Goal: Register for event/course

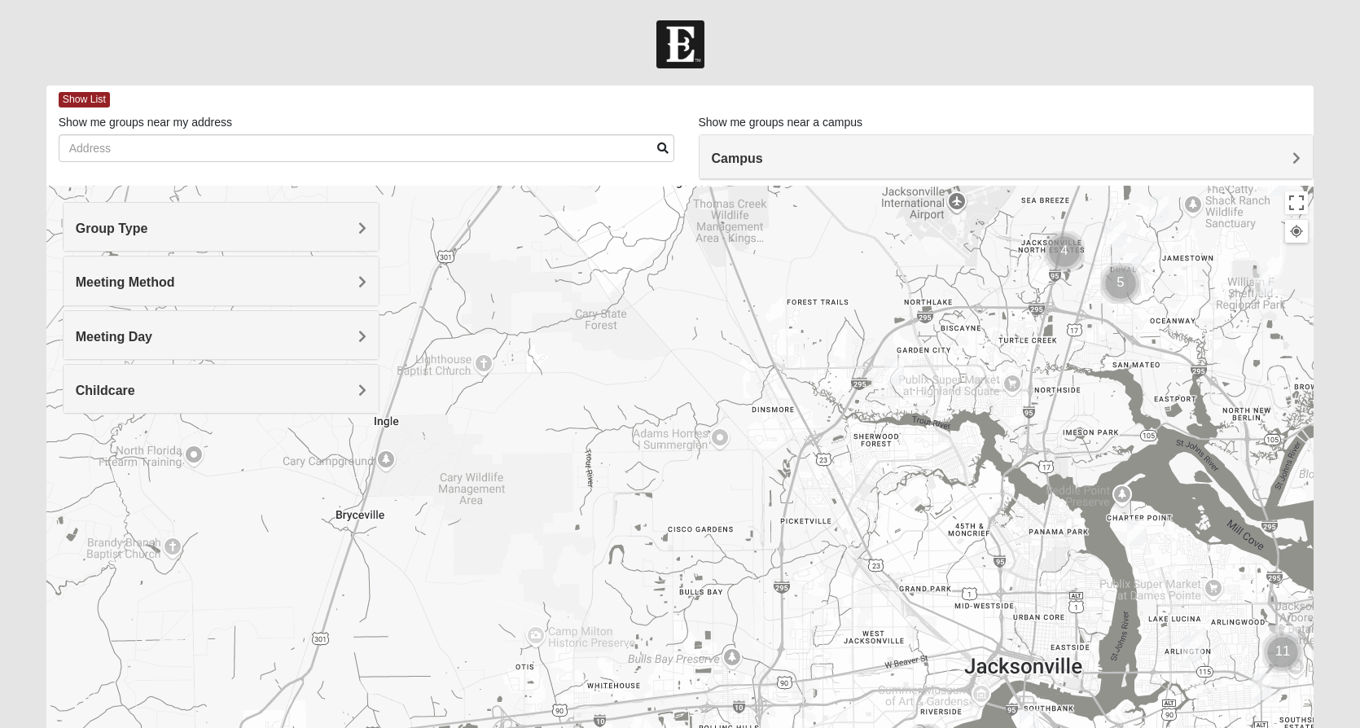
drag, startPoint x: 553, startPoint y: 322, endPoint x: 1416, endPoint y: 587, distance: 903.0
click at [1360, 587] on html "Log In Find A Group Error Show List Loading Groups" at bounding box center [680, 448] width 1360 height 896
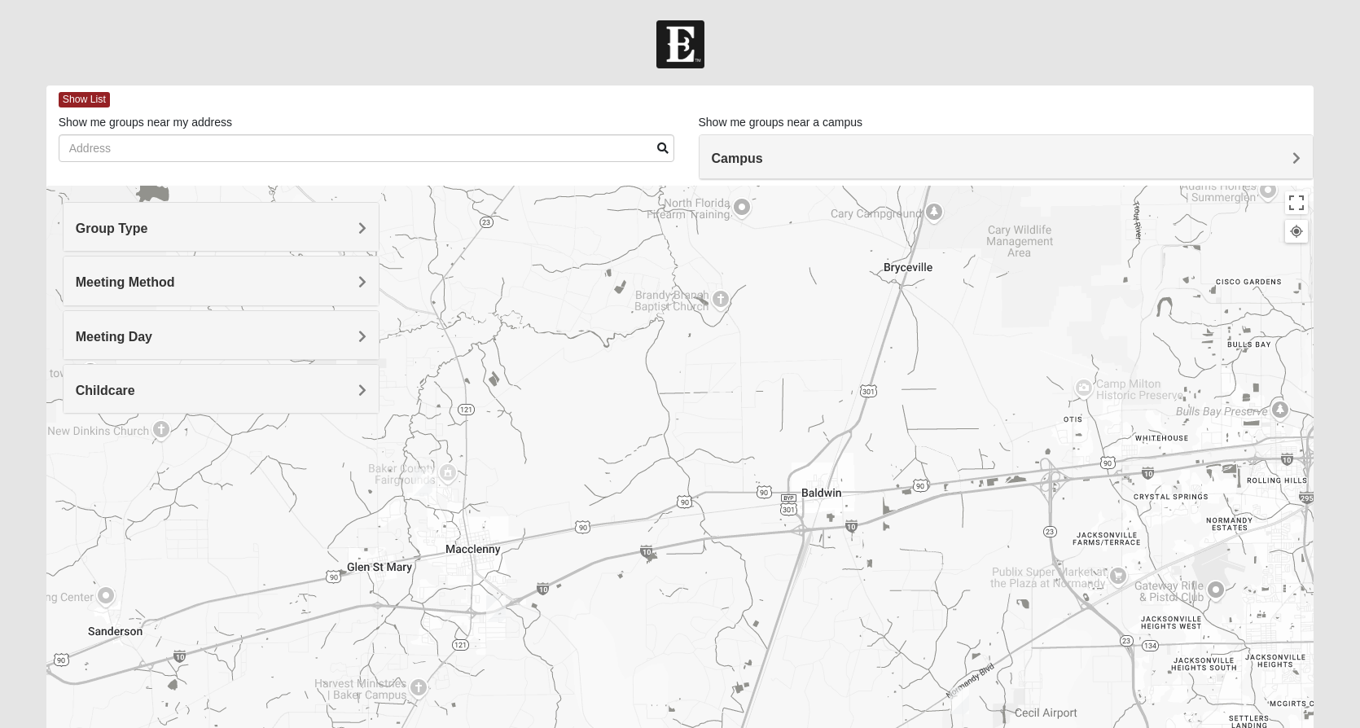
drag, startPoint x: 789, startPoint y: 652, endPoint x: 1334, endPoint y: 422, distance: 591.5
click at [1334, 422] on form "Log In Find A Group Error Show List Loading Groups" at bounding box center [680, 458] width 1360 height 876
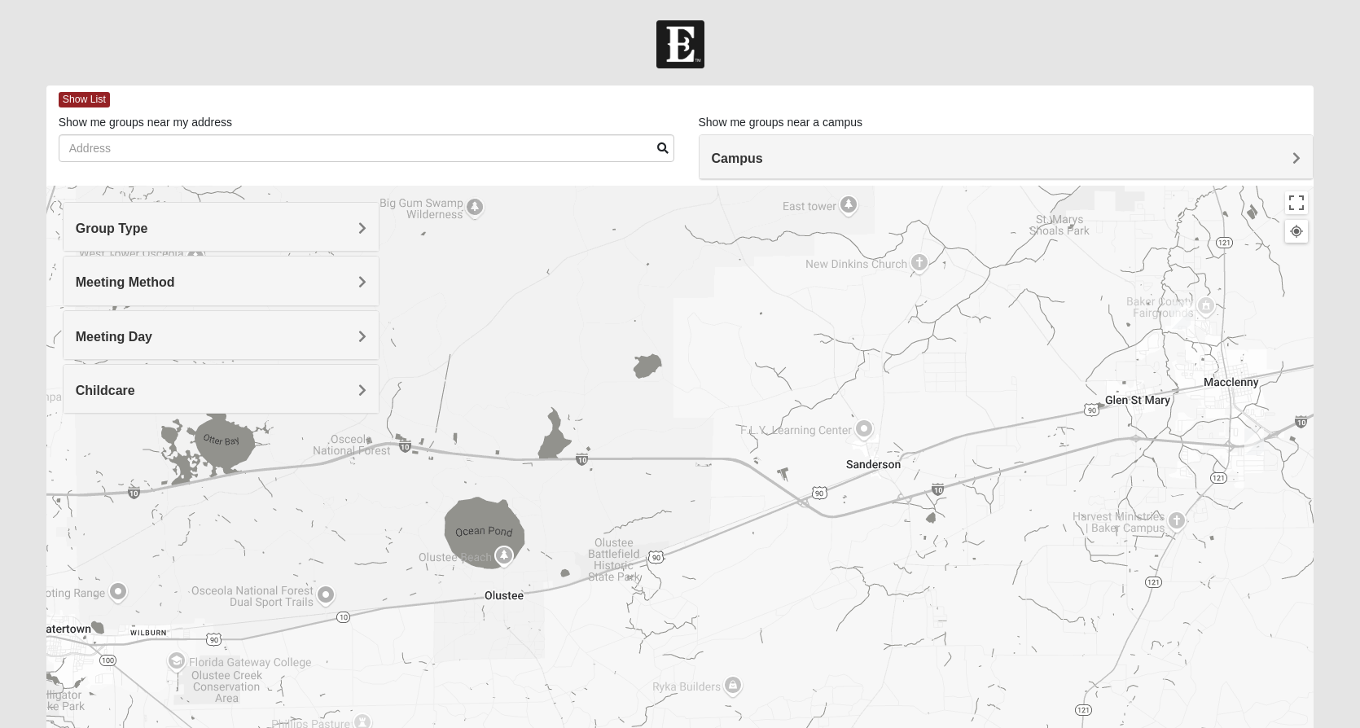
drag, startPoint x: 476, startPoint y: 487, endPoint x: 1239, endPoint y: 316, distance: 782.7
click at [1240, 314] on div at bounding box center [680, 511] width 1268 height 651
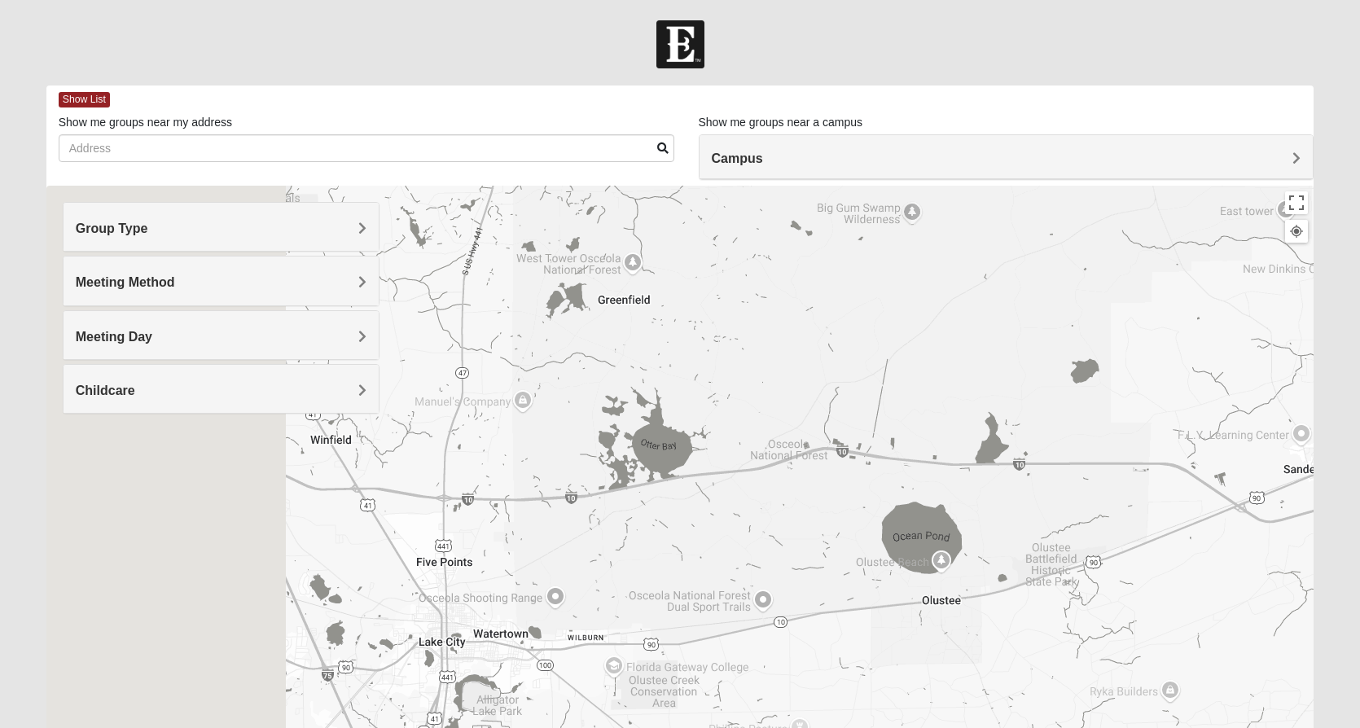
drag, startPoint x: 324, startPoint y: 461, endPoint x: 843, endPoint y: 449, distance: 518.8
click at [844, 449] on div at bounding box center [680, 511] width 1268 height 651
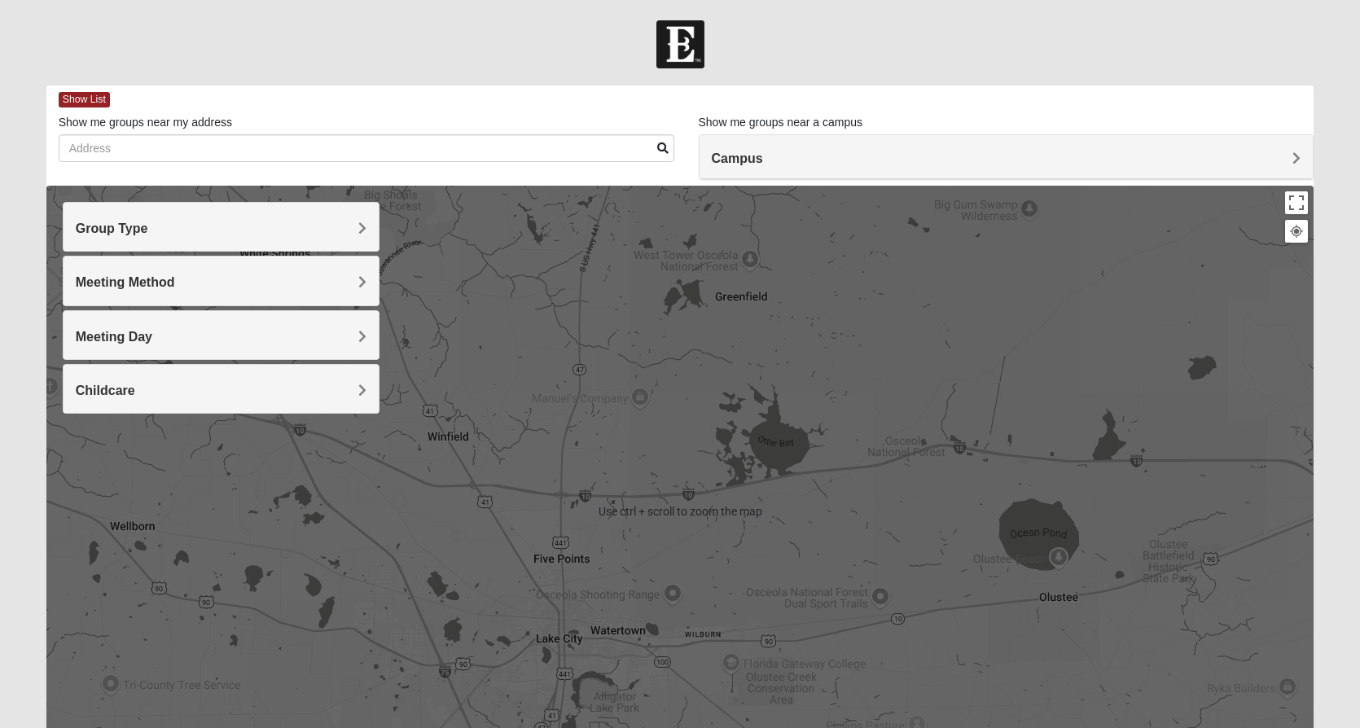
scroll to position [81, 0]
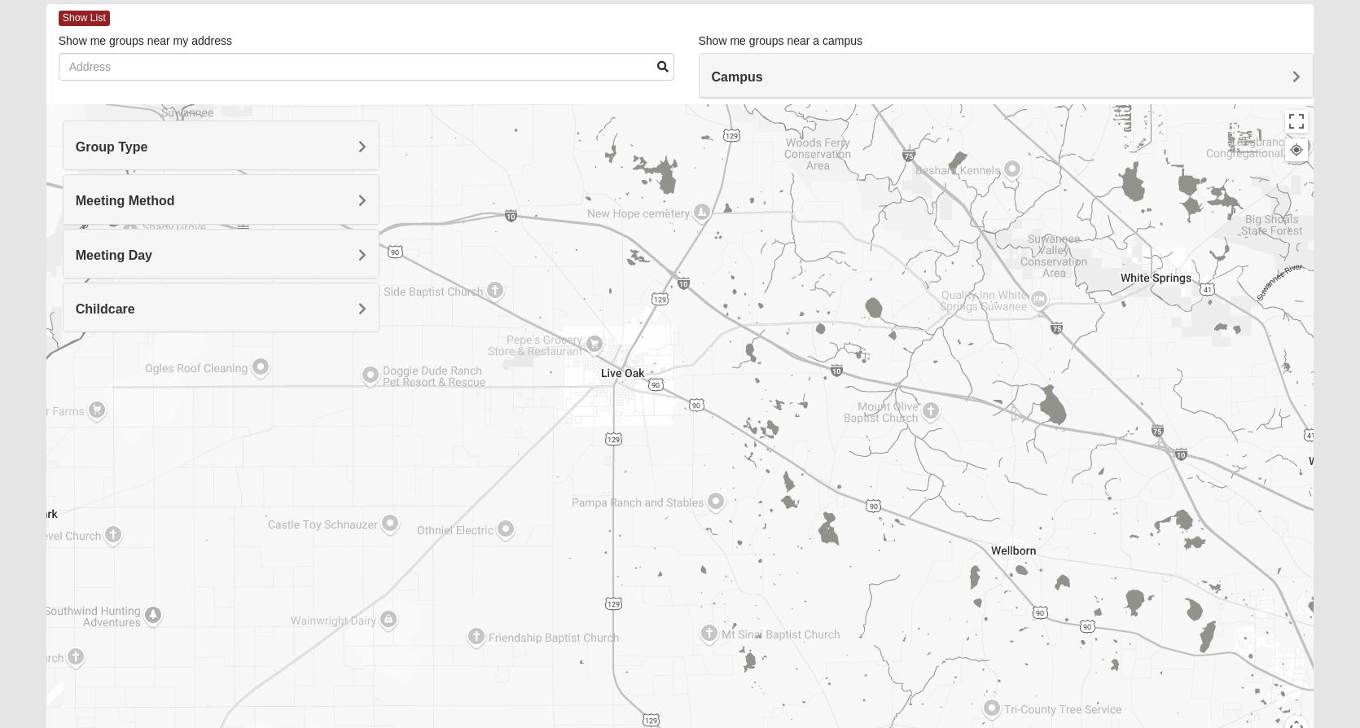
drag, startPoint x: 320, startPoint y: 487, endPoint x: 1212, endPoint y: 594, distance: 898.9
click at [1212, 594] on div at bounding box center [680, 429] width 1268 height 651
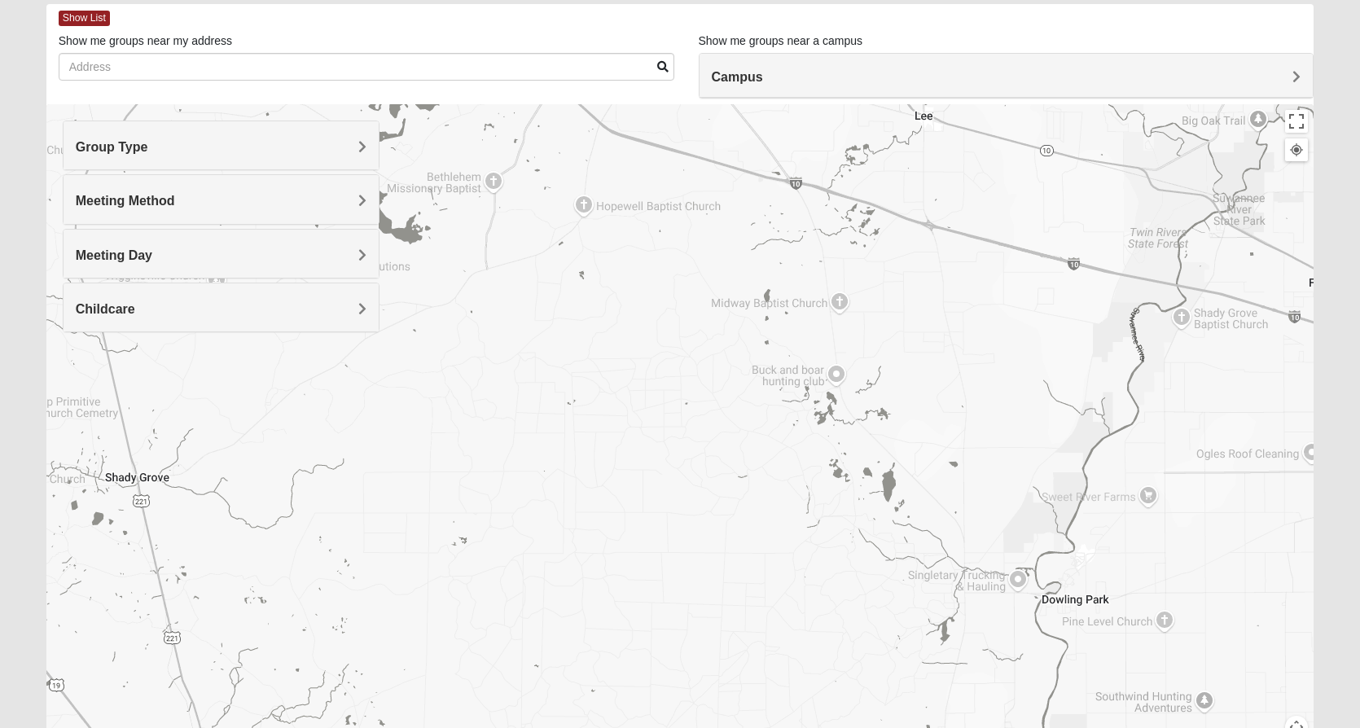
drag, startPoint x: 408, startPoint y: 436, endPoint x: 1448, endPoint y: 522, distance: 1043.3
click at [1360, 522] on html "Log In Find A Group Error Show List Loading Groups" at bounding box center [680, 367] width 1360 height 896
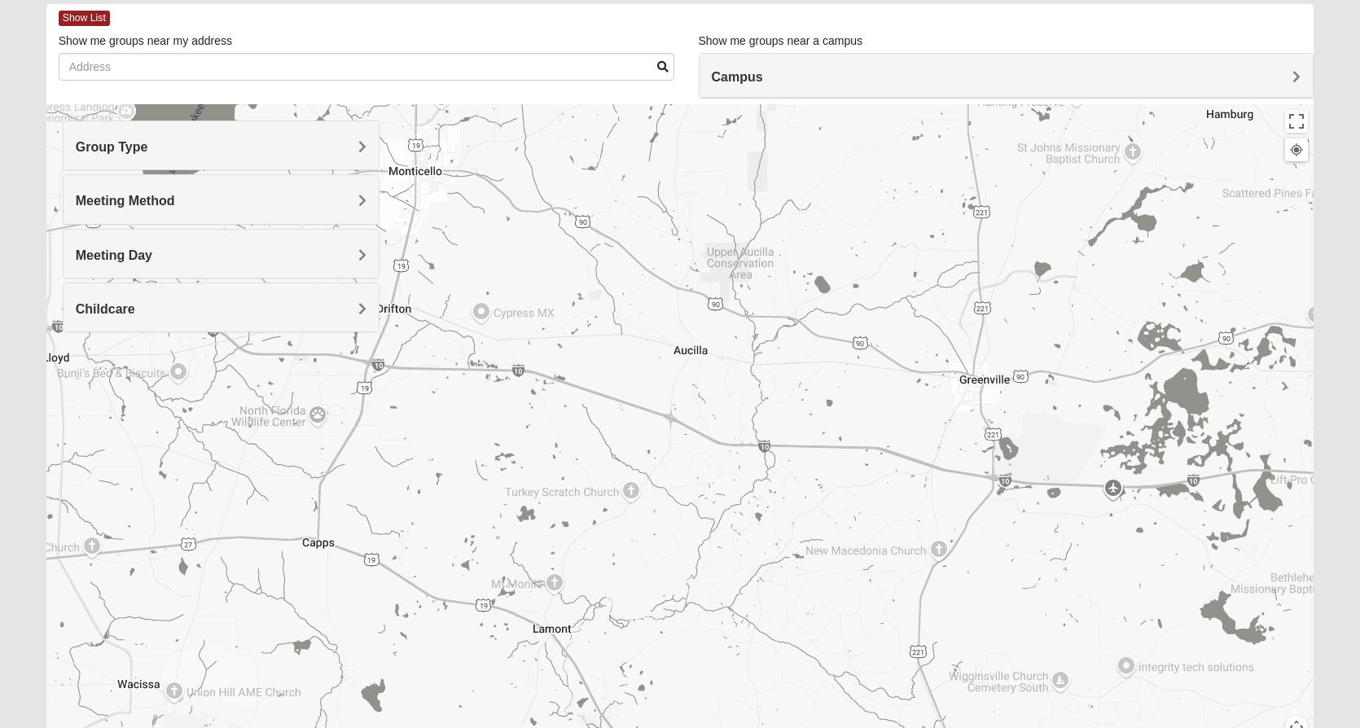
drag, startPoint x: 594, startPoint y: 198, endPoint x: 1437, endPoint y: 601, distance: 934.9
click at [1360, 601] on html "Log In Find A Group Error Show List Loading Groups" at bounding box center [680, 367] width 1360 height 896
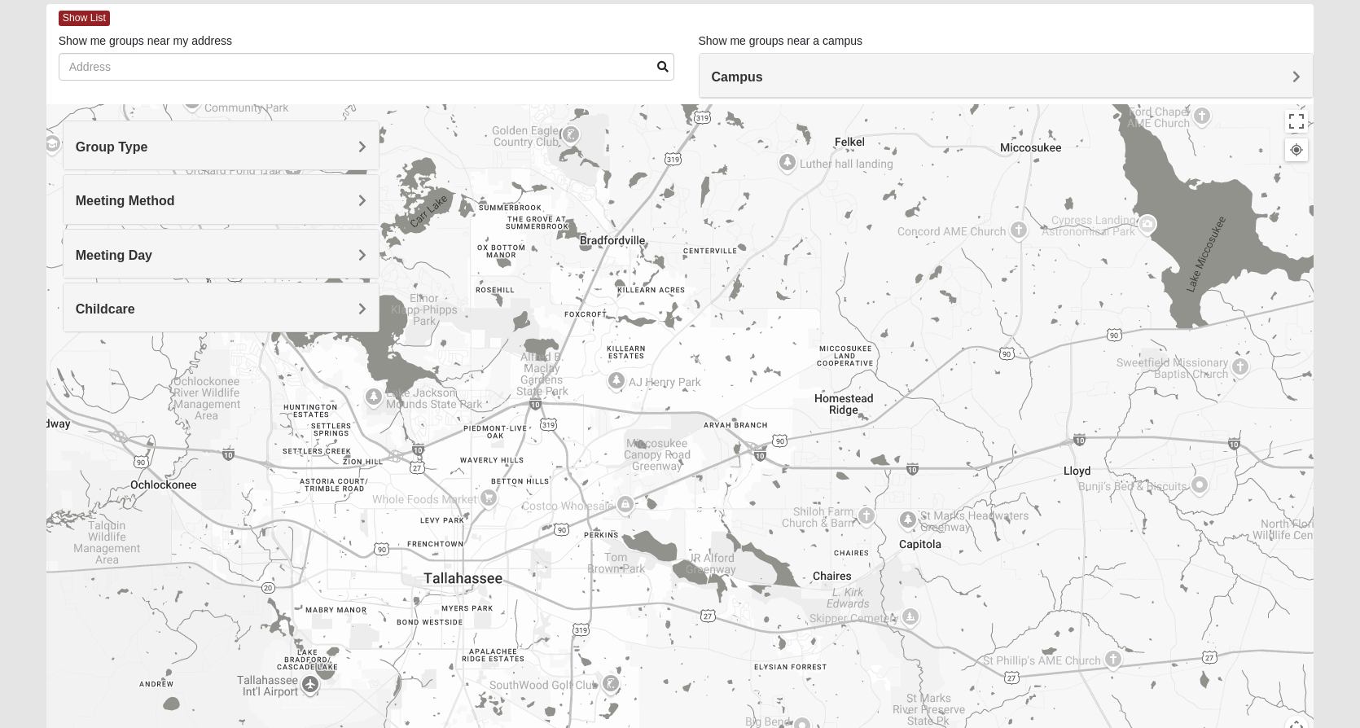
drag, startPoint x: 351, startPoint y: 452, endPoint x: 1379, endPoint y: 563, distance: 1034.4
click at [1360, 563] on html "Log In Find A Group Error Show List Loading Groups" at bounding box center [680, 367] width 1360 height 896
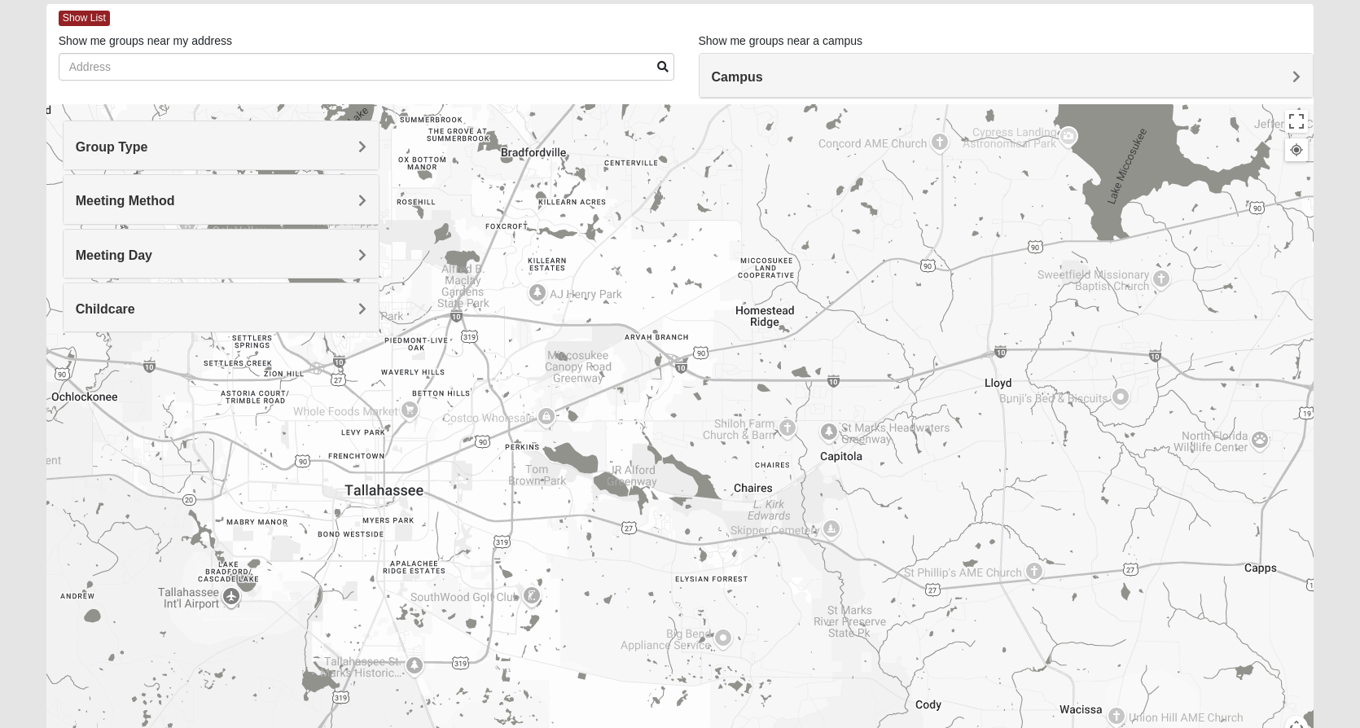
drag, startPoint x: 932, startPoint y: 558, endPoint x: 850, endPoint y: 470, distance: 120.4
click at [850, 470] on div at bounding box center [680, 429] width 1268 height 651
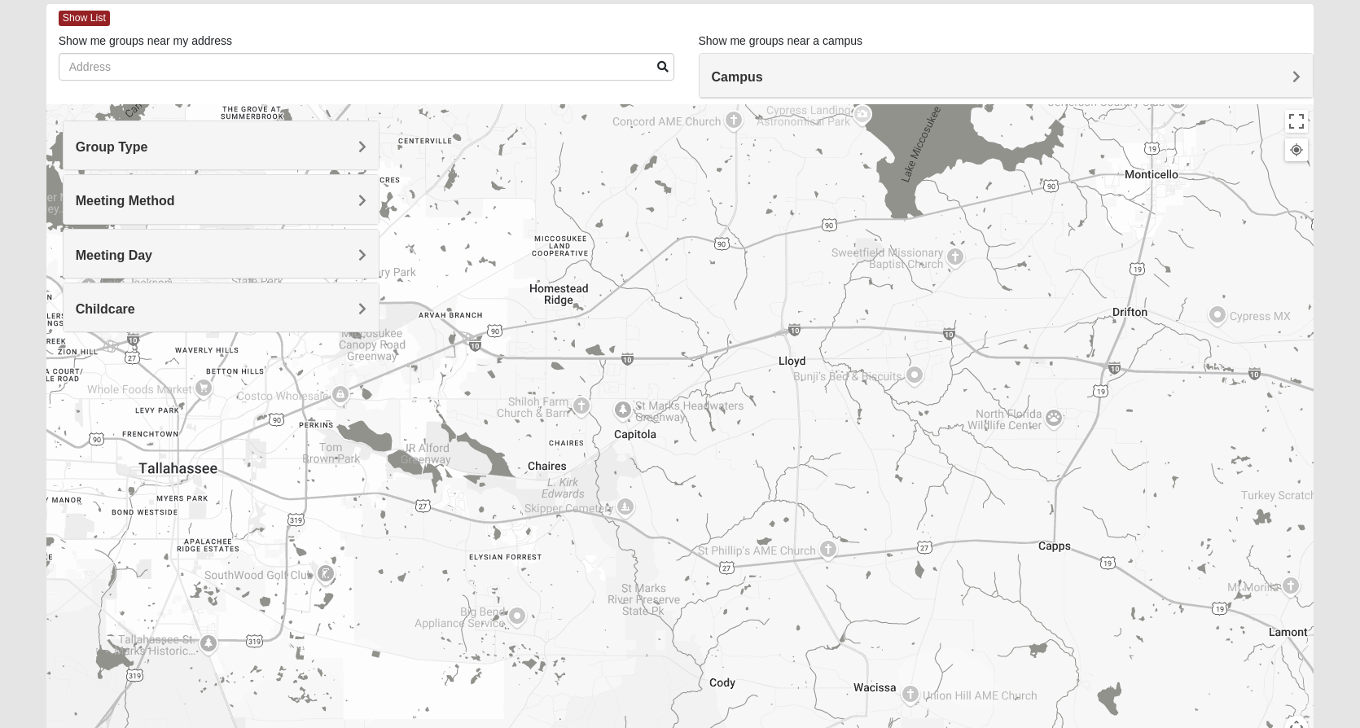
drag, startPoint x: 1036, startPoint y: 530, endPoint x: 910, endPoint y: 517, distance: 126.1
click at [910, 517] on div at bounding box center [680, 429] width 1268 height 651
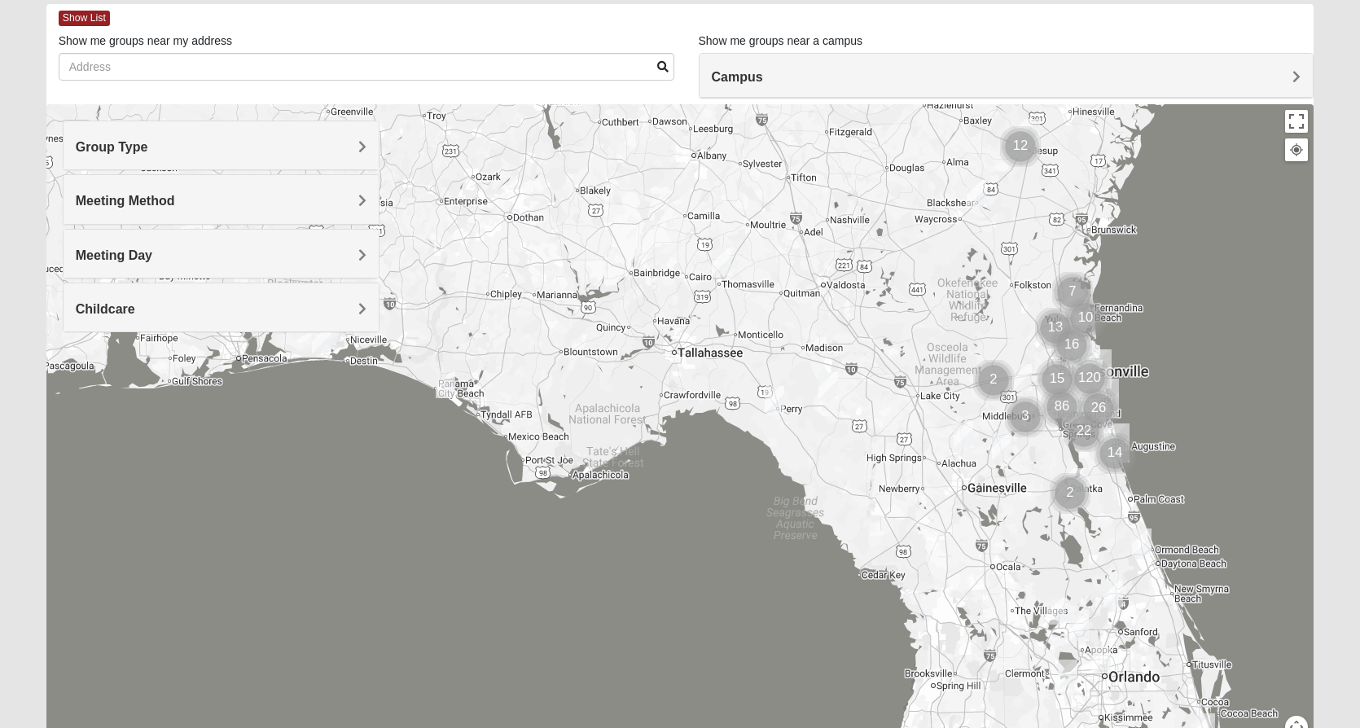
click at [826, 385] on img "Online Womens Freeman 32060" at bounding box center [828, 386] width 33 height 40
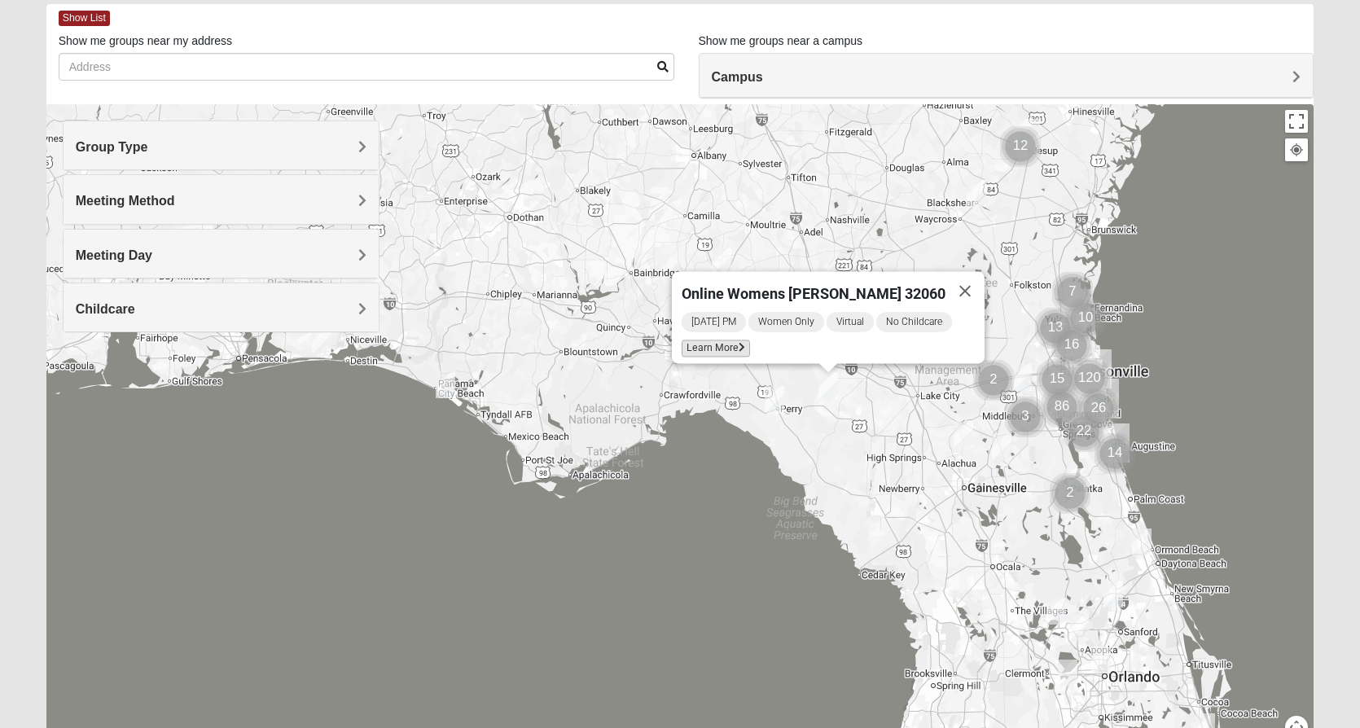
click at [722, 342] on span "Learn More" at bounding box center [716, 348] width 68 height 17
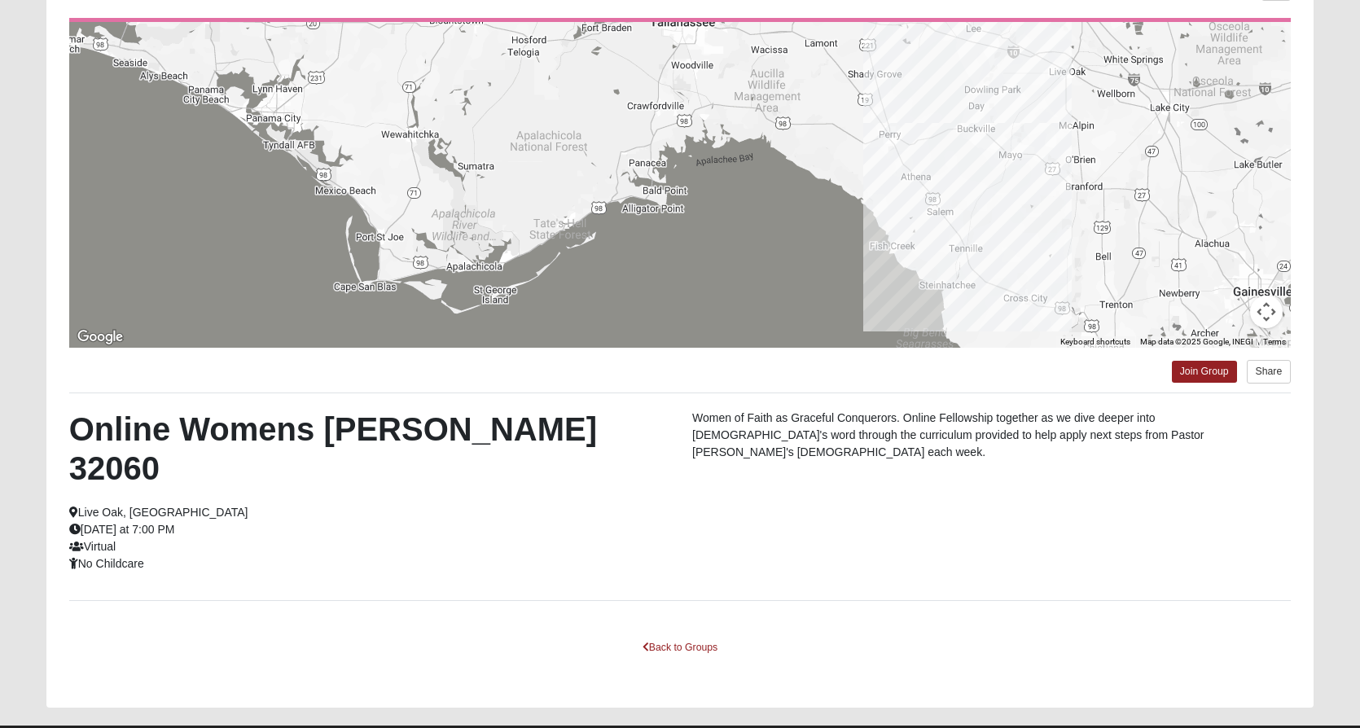
scroll to position [0, 0]
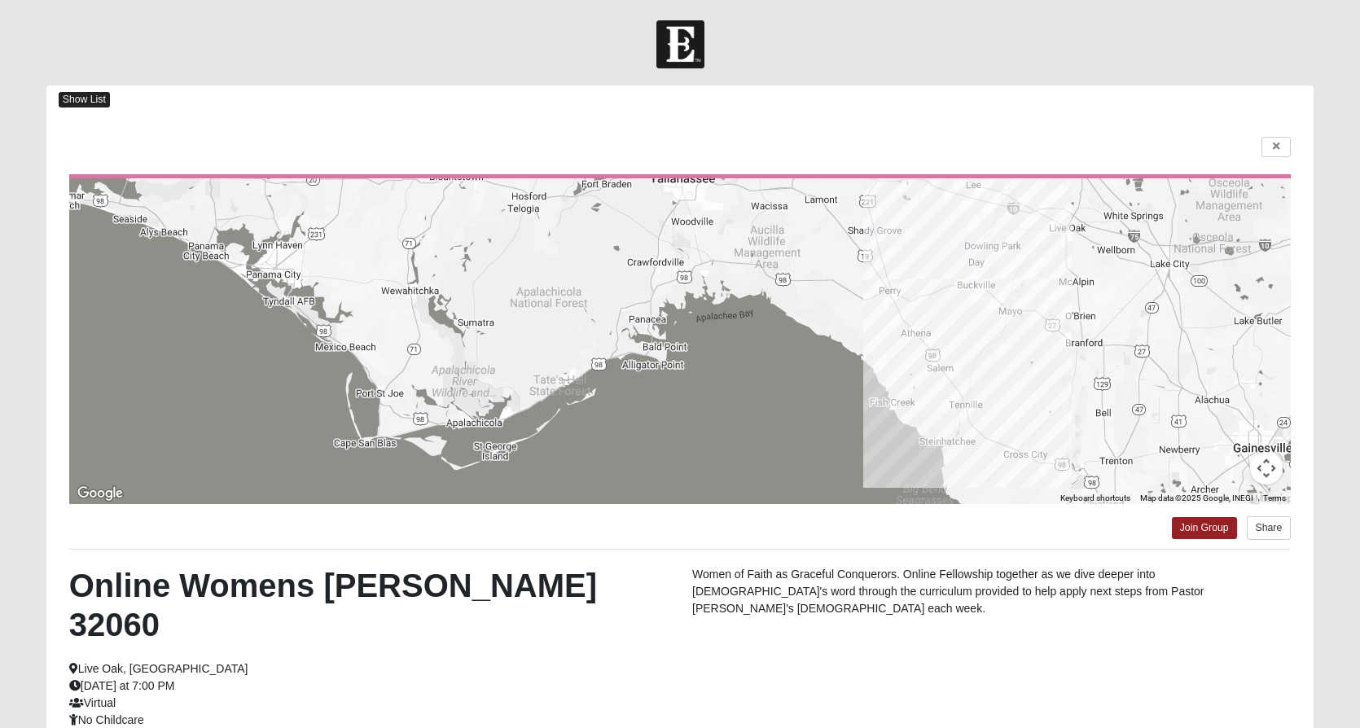
click at [102, 96] on span "Show List" at bounding box center [84, 99] width 51 height 15
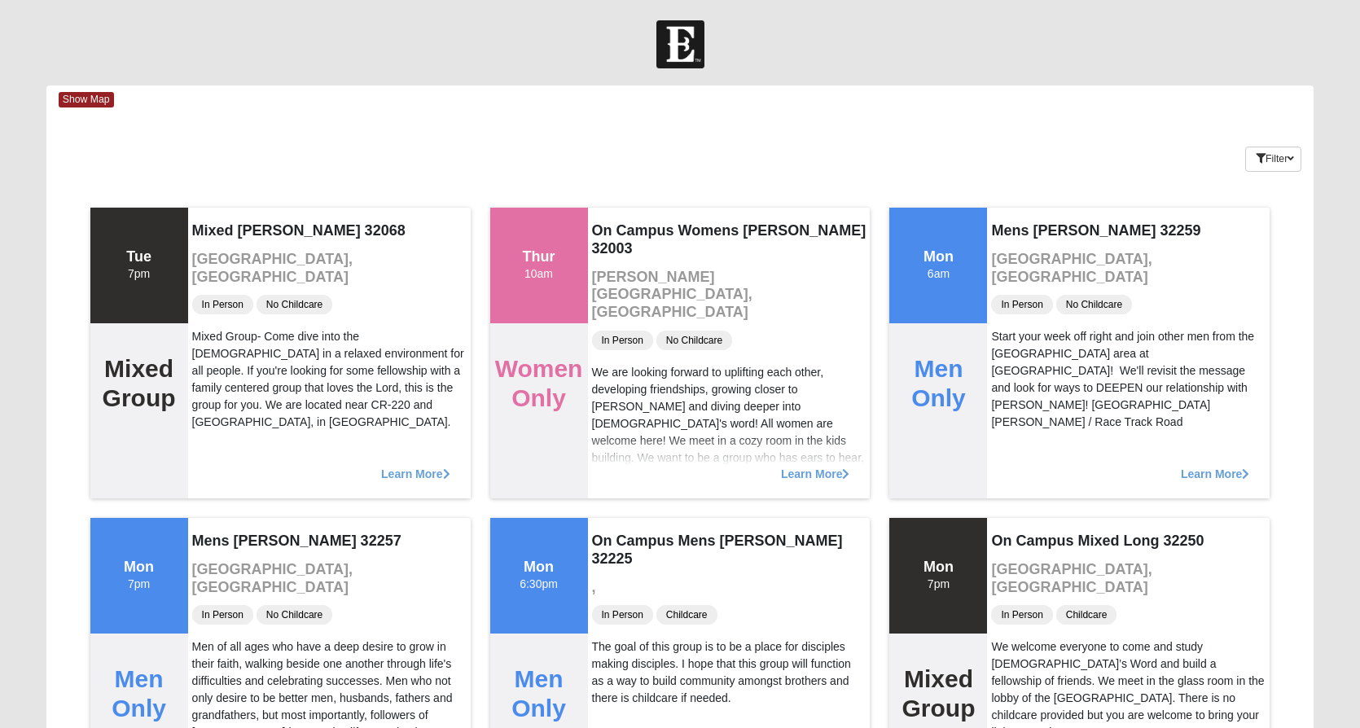
click at [1192, 50] on div at bounding box center [680, 44] width 1360 height 48
click at [1267, 160] on button "Filter" at bounding box center [1273, 159] width 56 height 25
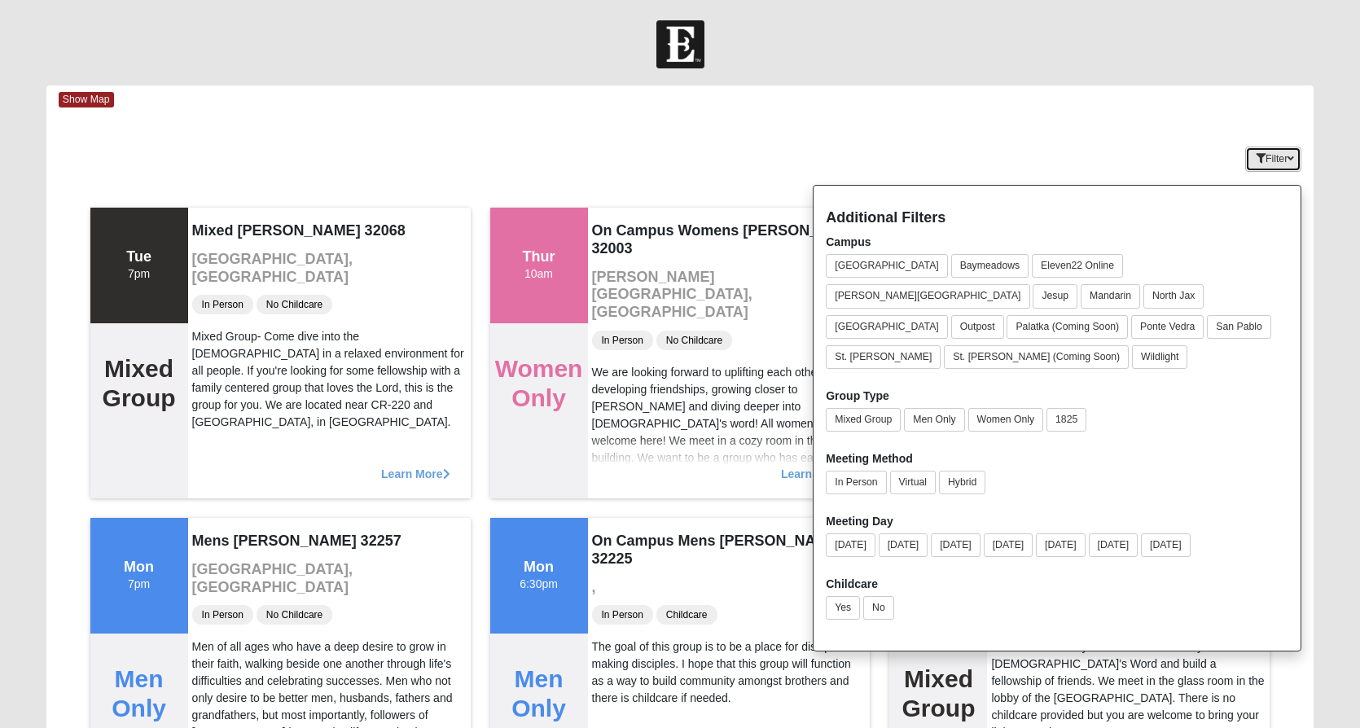
click at [1267, 160] on button "Filter" at bounding box center [1273, 159] width 56 height 25
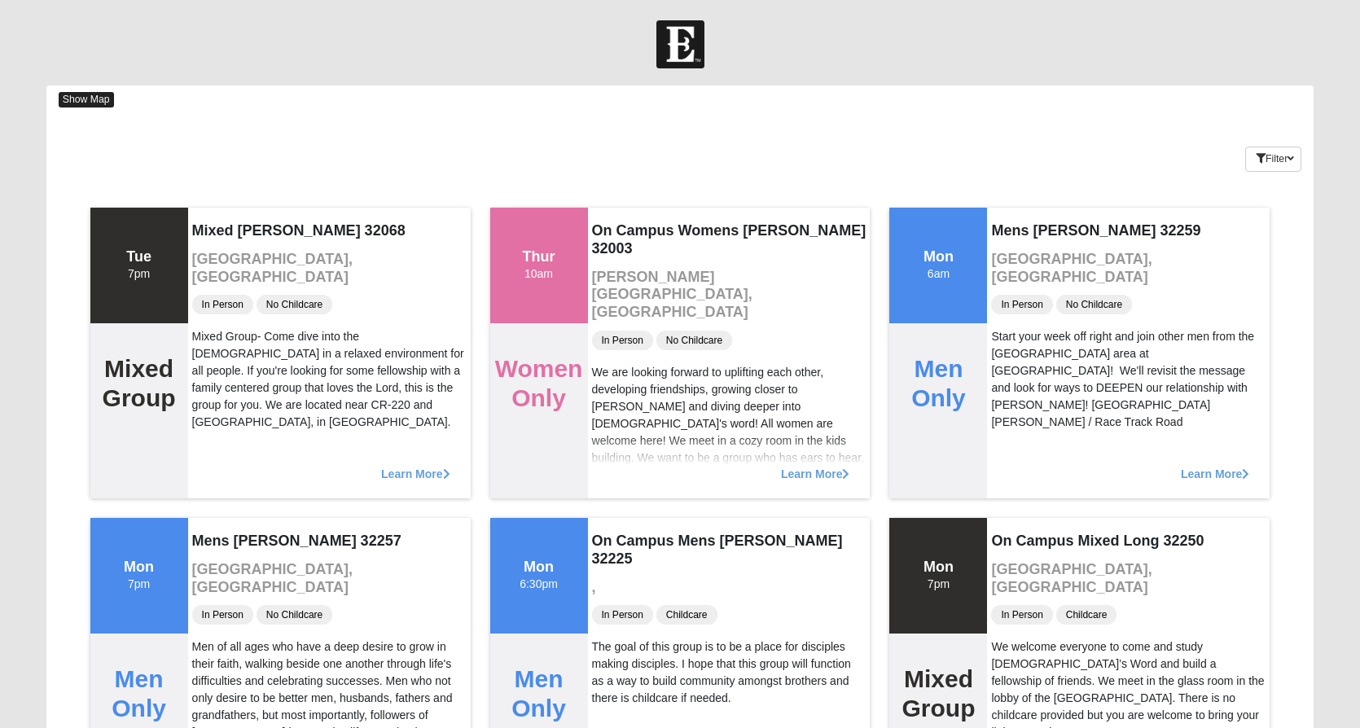
click at [75, 93] on span "Show Map" at bounding box center [86, 99] width 55 height 15
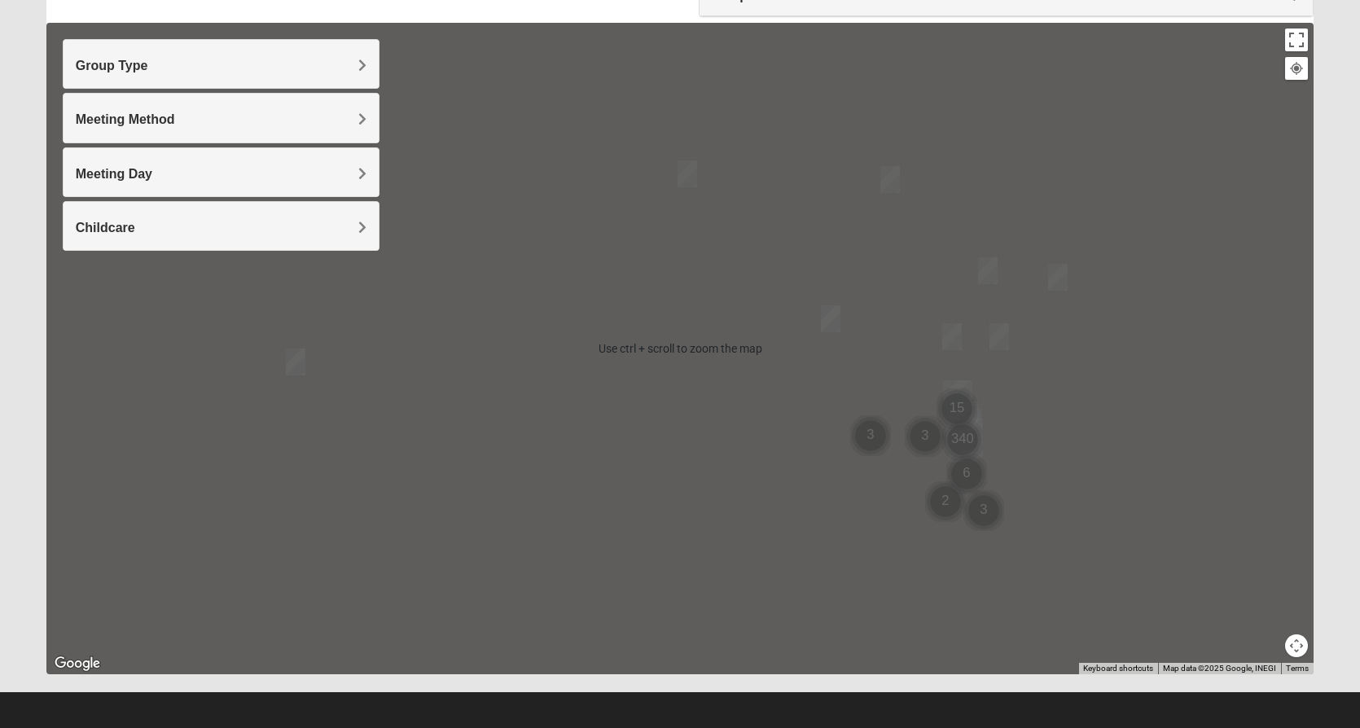
scroll to position [81, 0]
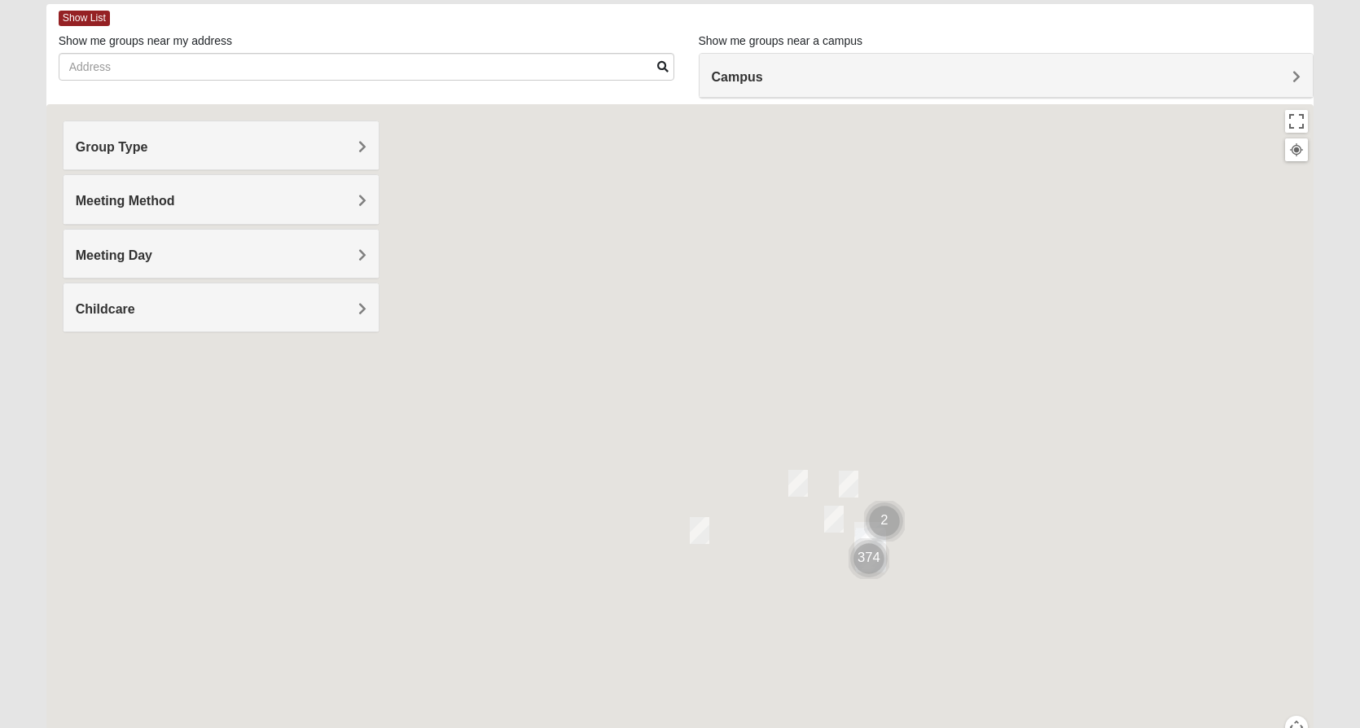
drag, startPoint x: 888, startPoint y: 322, endPoint x: 1132, endPoint y: 371, distance: 248.3
click at [1132, 371] on div at bounding box center [680, 429] width 1268 height 651
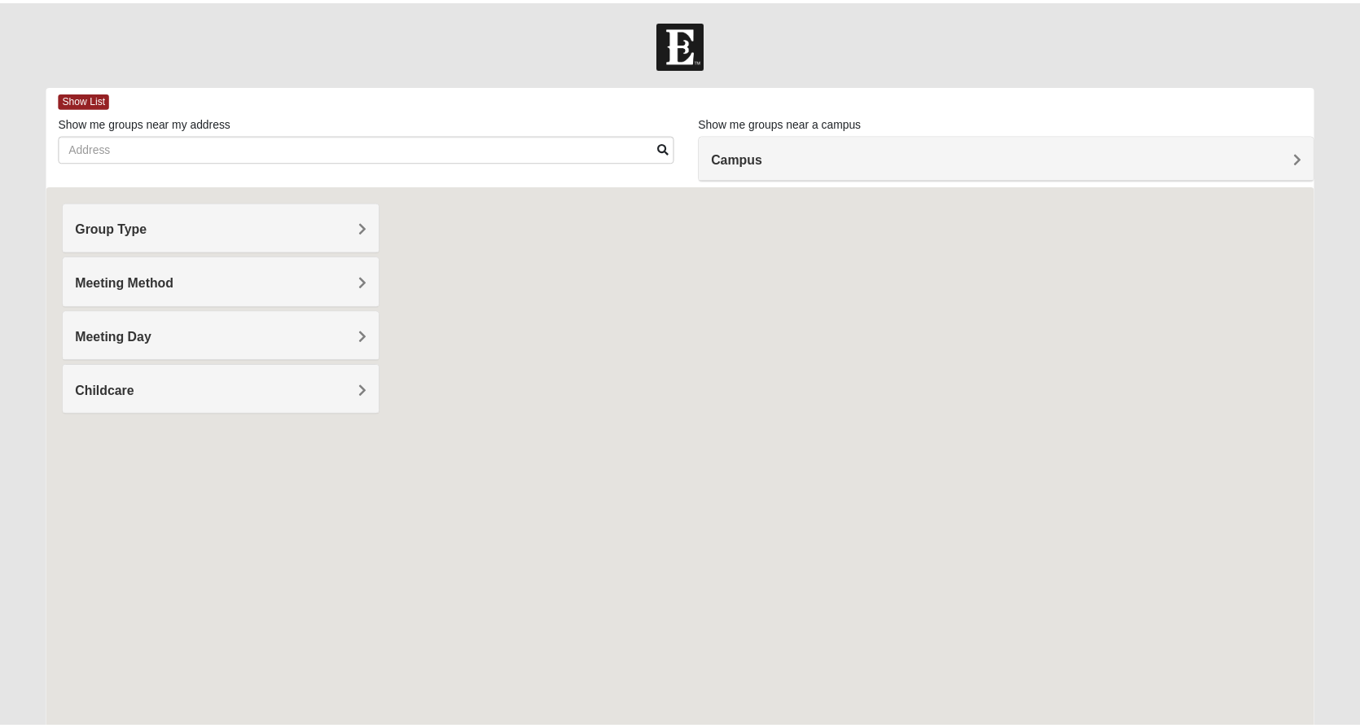
scroll to position [81, 0]
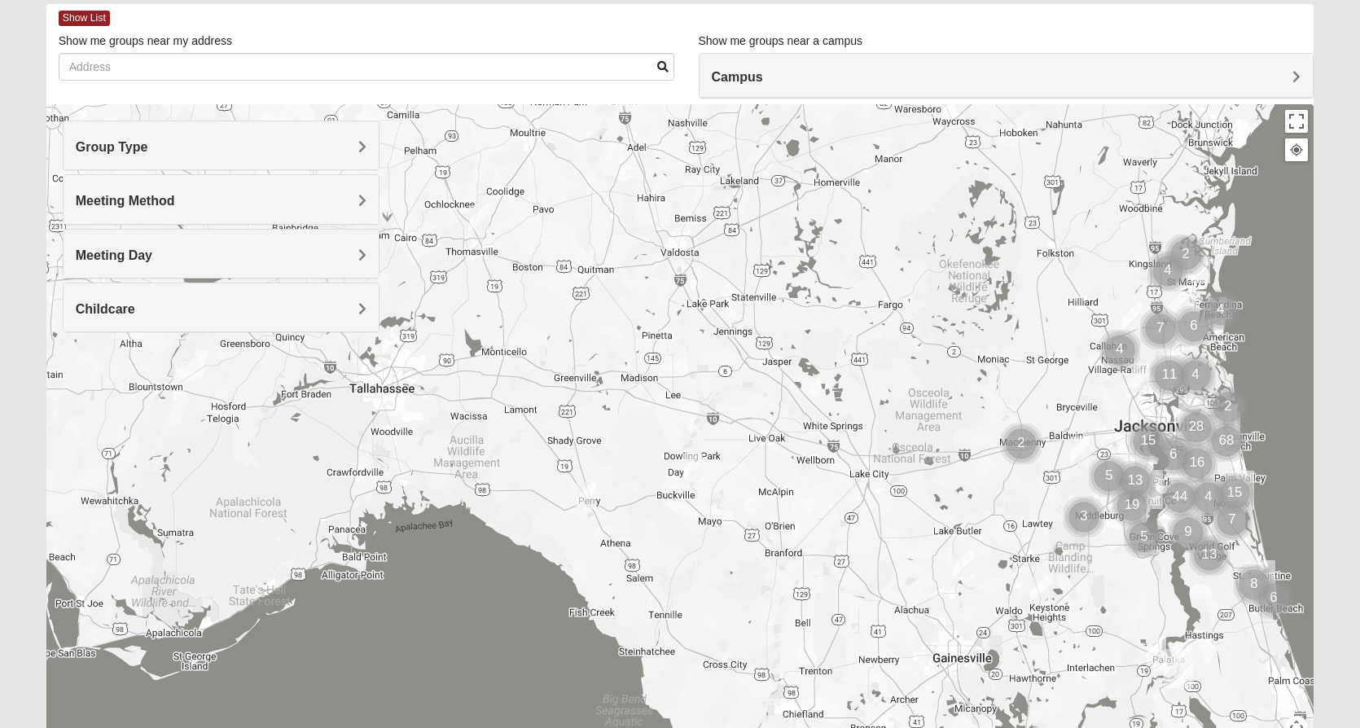
drag, startPoint x: 586, startPoint y: 329, endPoint x: 1057, endPoint y: 425, distance: 480.3
click at [1057, 425] on div "To navigate, press the arrow keys." at bounding box center [680, 429] width 1268 height 651
click at [479, 219] on img "Mixed Crutchfield 31757" at bounding box center [478, 219] width 33 height 40
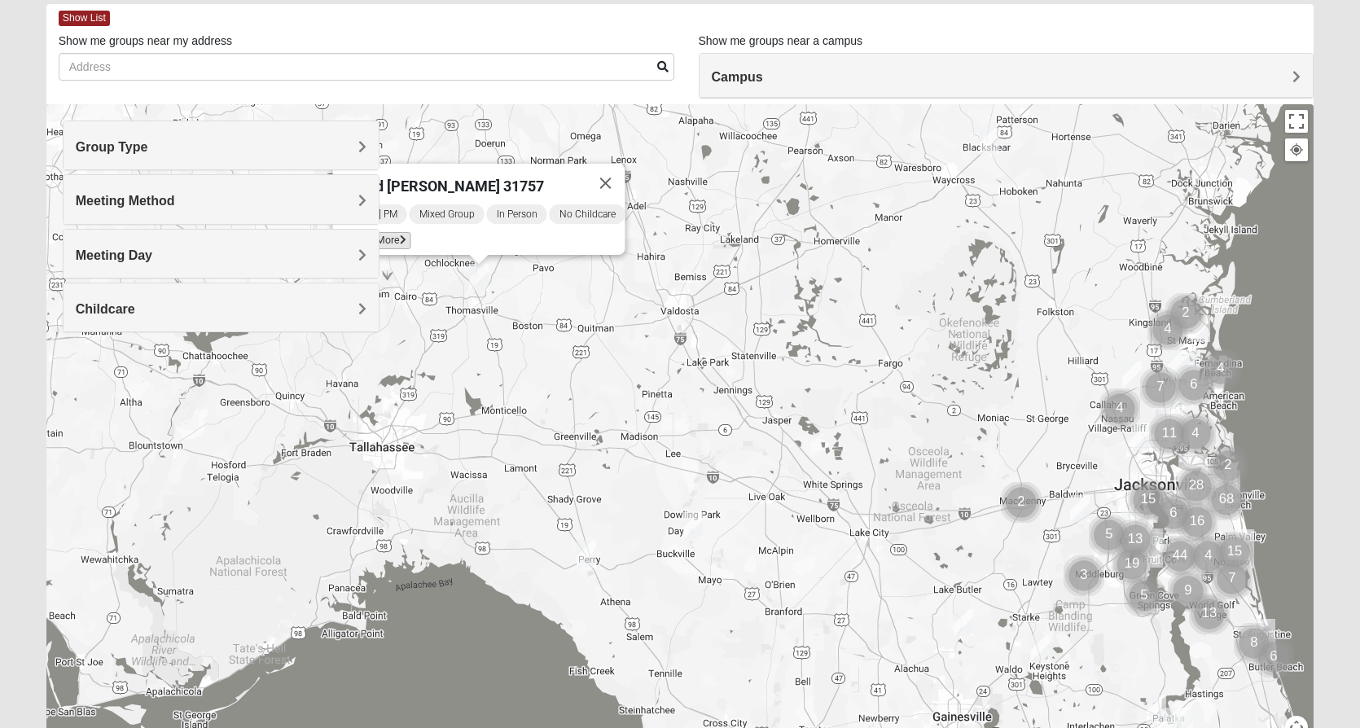
click at [400, 235] on icon at bounding box center [403, 240] width 7 height 10
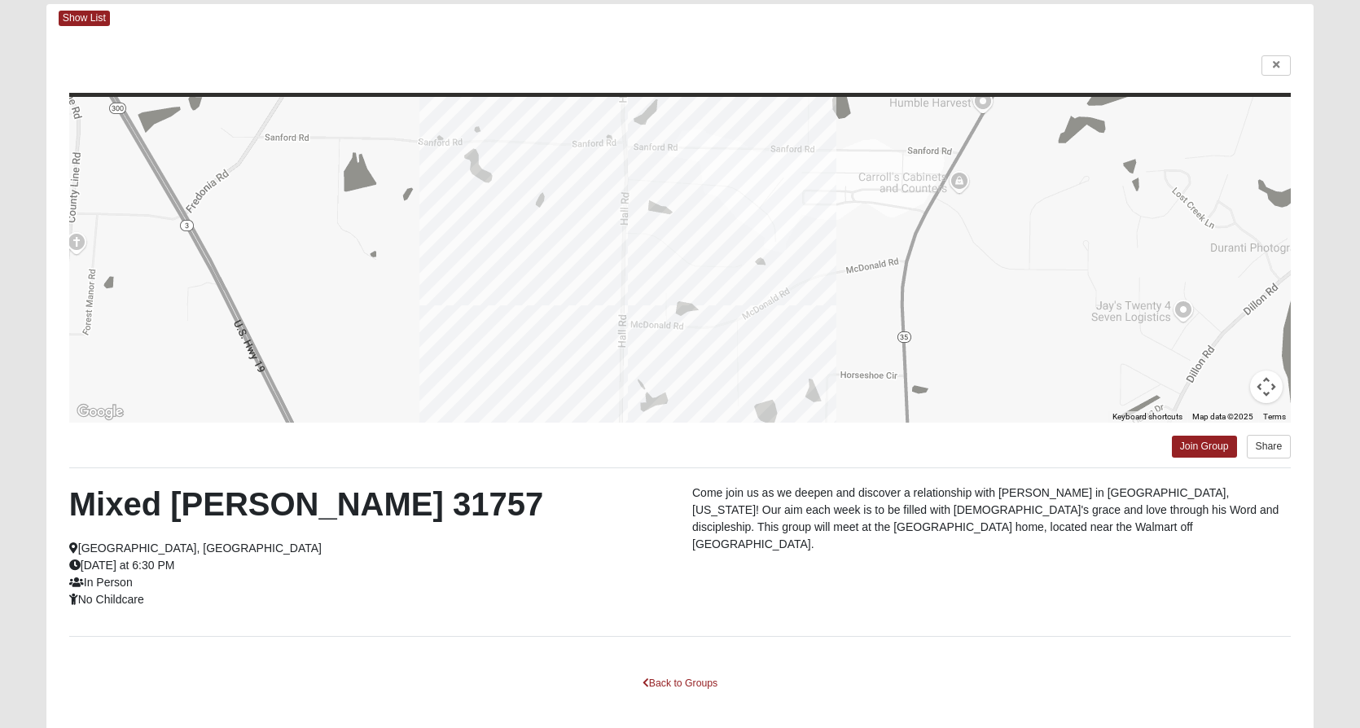
scroll to position [156, 0]
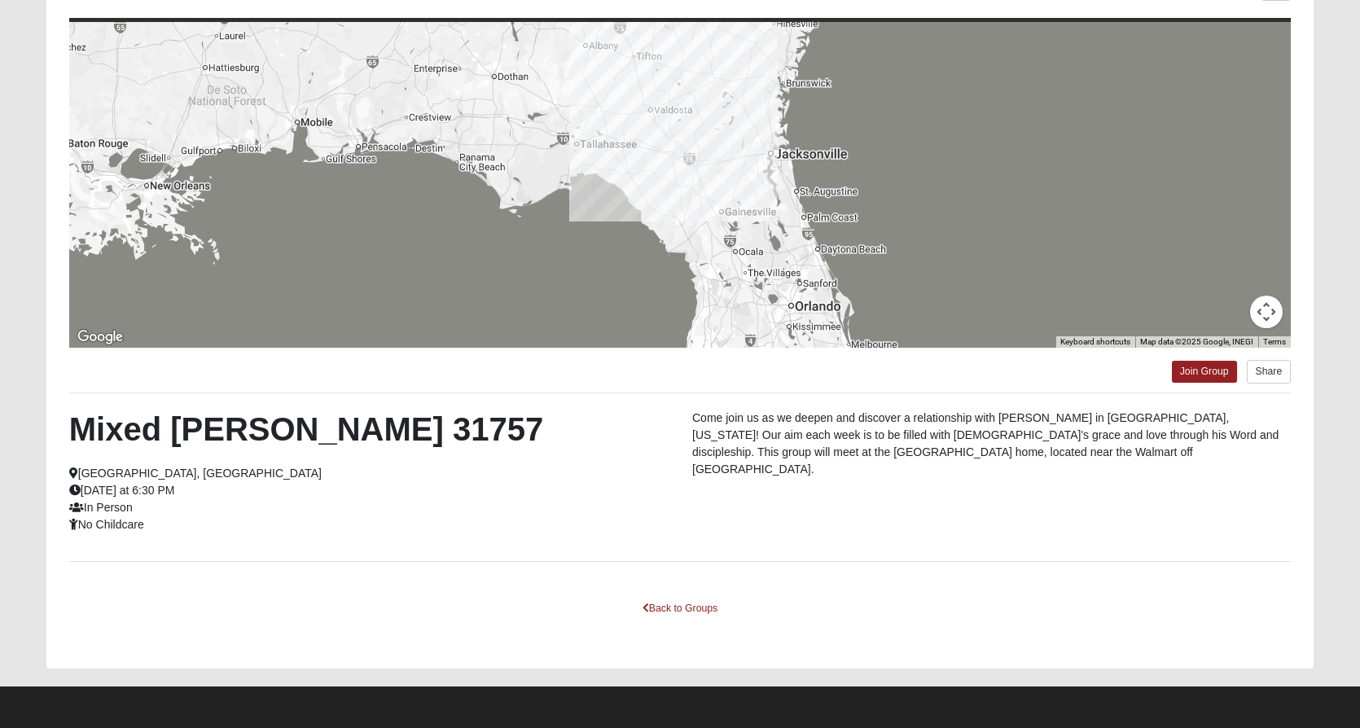
drag, startPoint x: 747, startPoint y: 268, endPoint x: 727, endPoint y: 152, distance: 117.4
click at [727, 152] on div at bounding box center [680, 185] width 1222 height 326
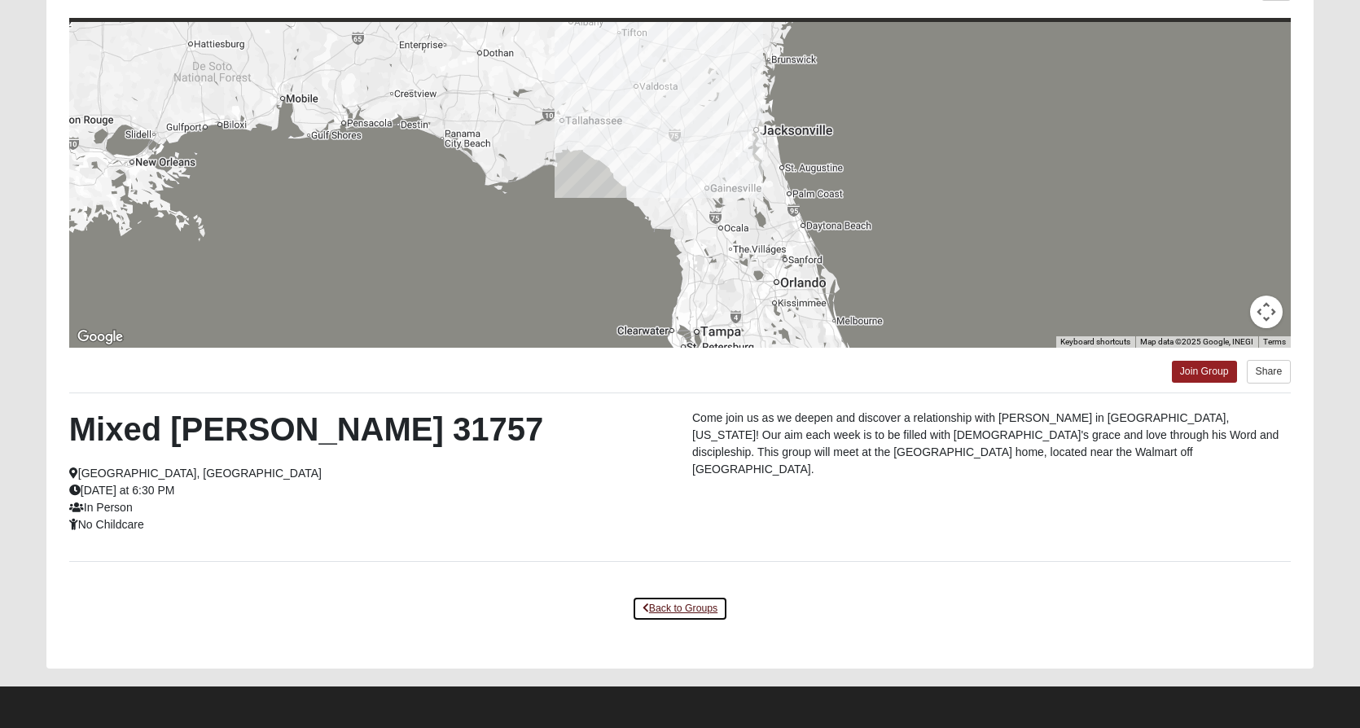
click at [695, 603] on link "Back to Groups" at bounding box center [680, 608] width 96 height 25
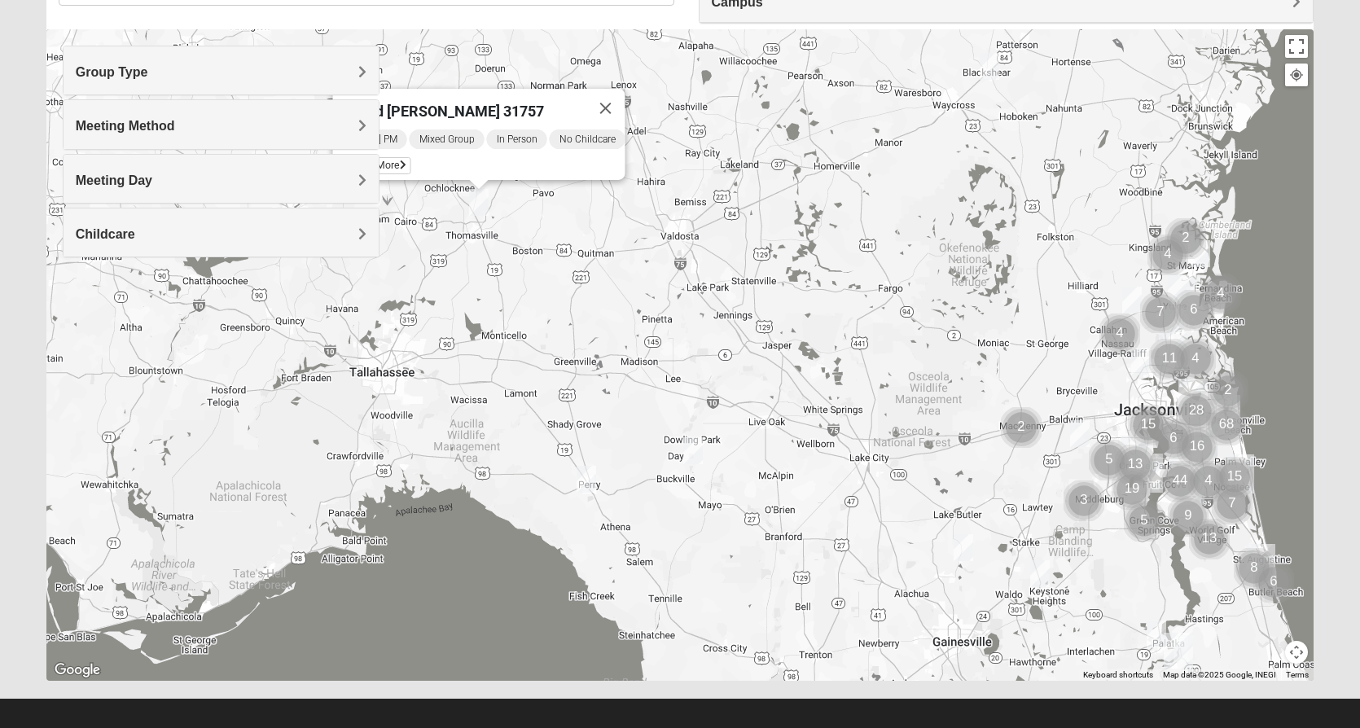
click at [589, 473] on img "Online Mixed Van Auker 32259" at bounding box center [586, 479] width 33 height 40
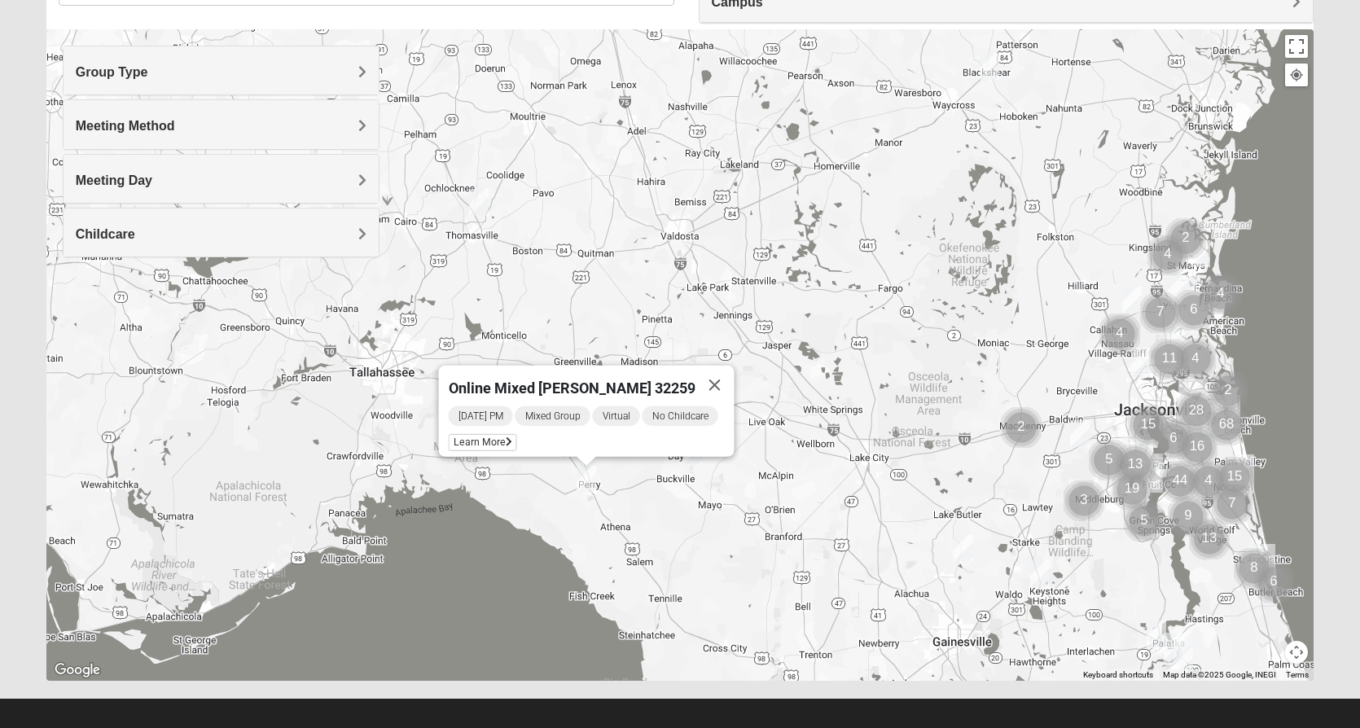
click at [589, 474] on img "Online Mixed Van Auker 32259" at bounding box center [586, 479] width 33 height 40
click at [489, 434] on span "Learn More" at bounding box center [483, 442] width 68 height 17
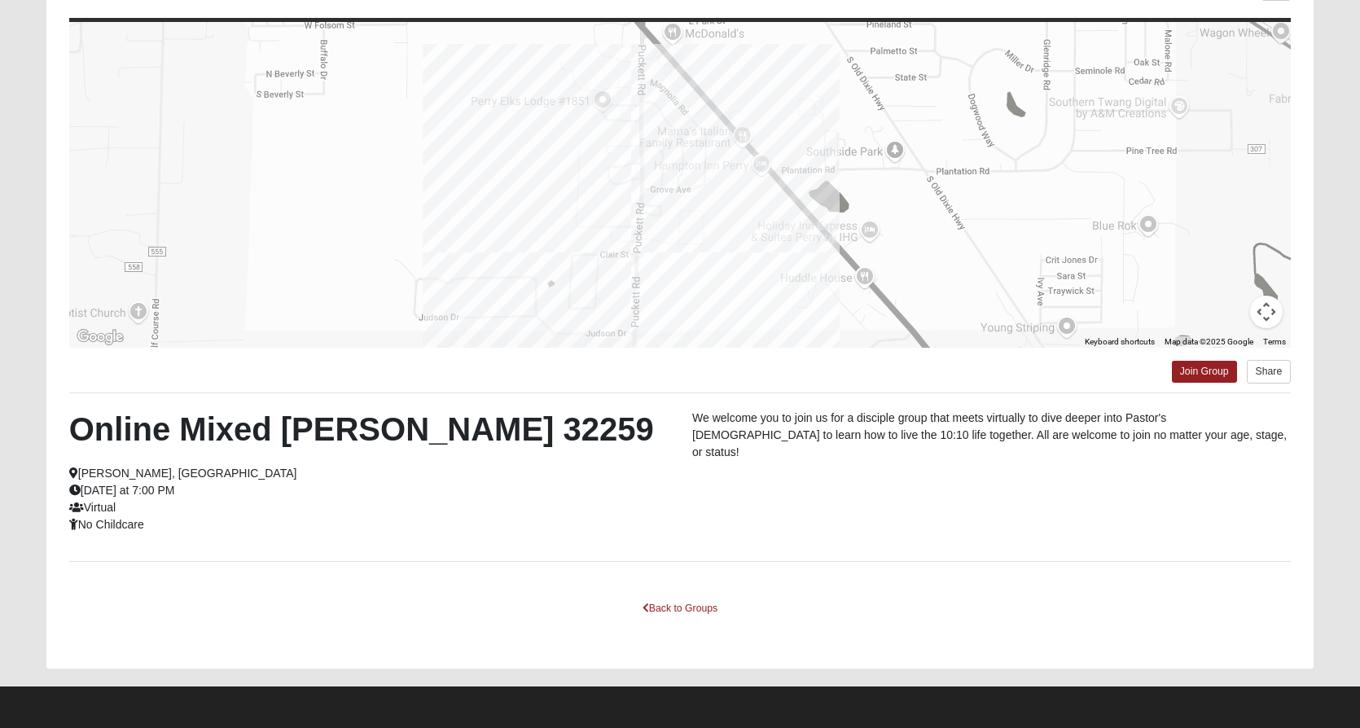
scroll to position [0, 0]
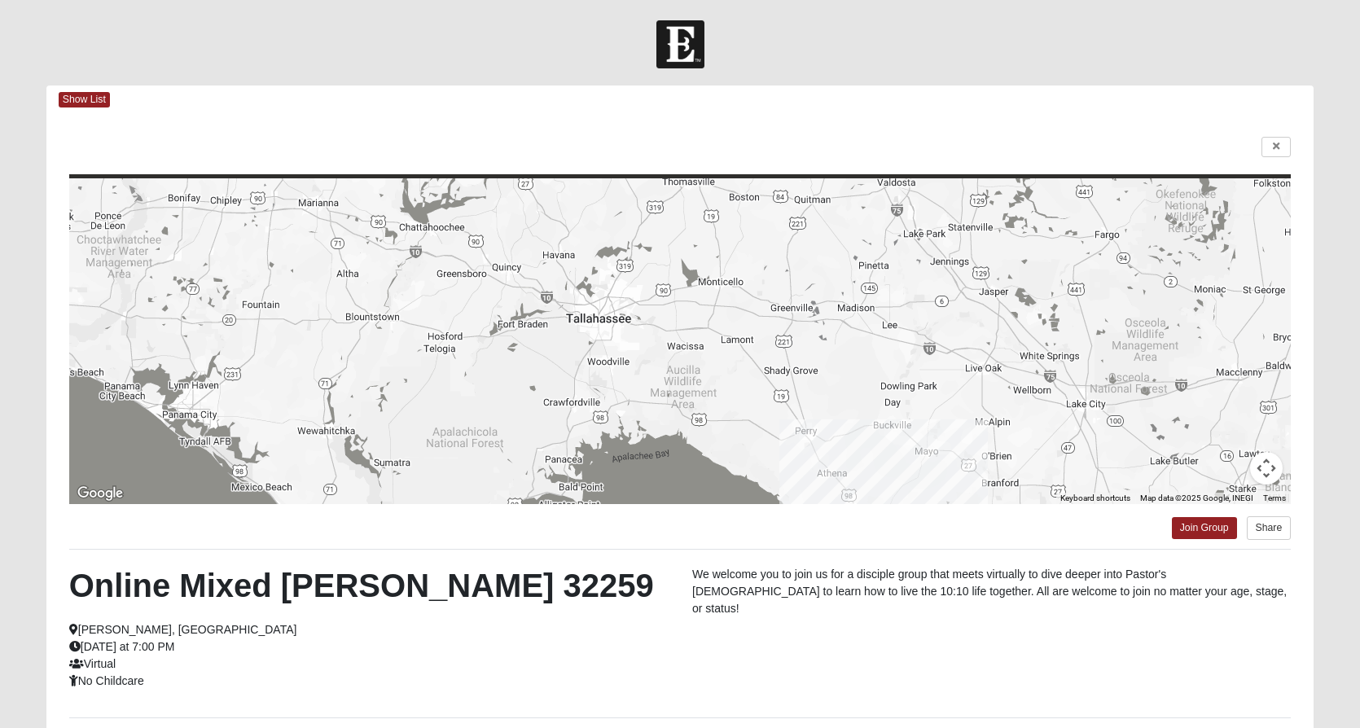
drag, startPoint x: 840, startPoint y: 242, endPoint x: 833, endPoint y: 277, distance: 35.8
click at [833, 277] on div at bounding box center [680, 341] width 1222 height 326
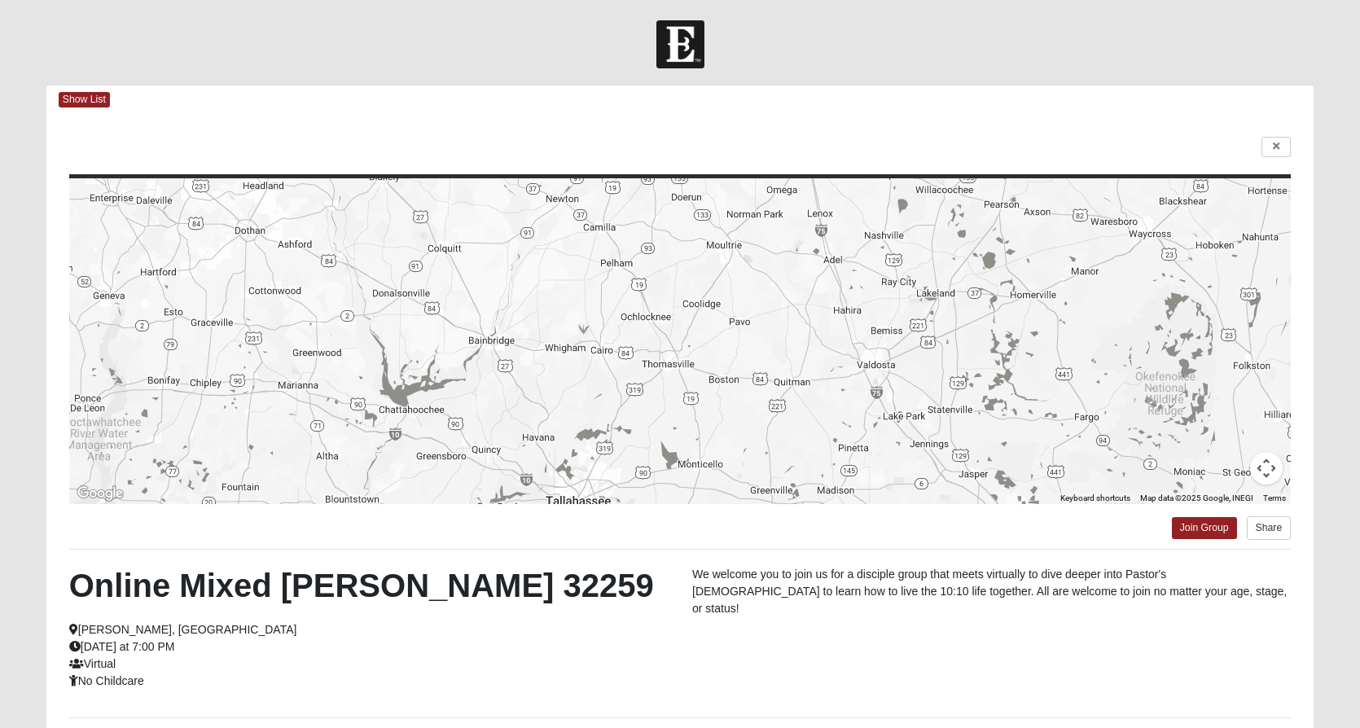
drag, startPoint x: 814, startPoint y: 296, endPoint x: 792, endPoint y: 484, distance: 189.4
click at [792, 484] on div at bounding box center [680, 341] width 1222 height 326
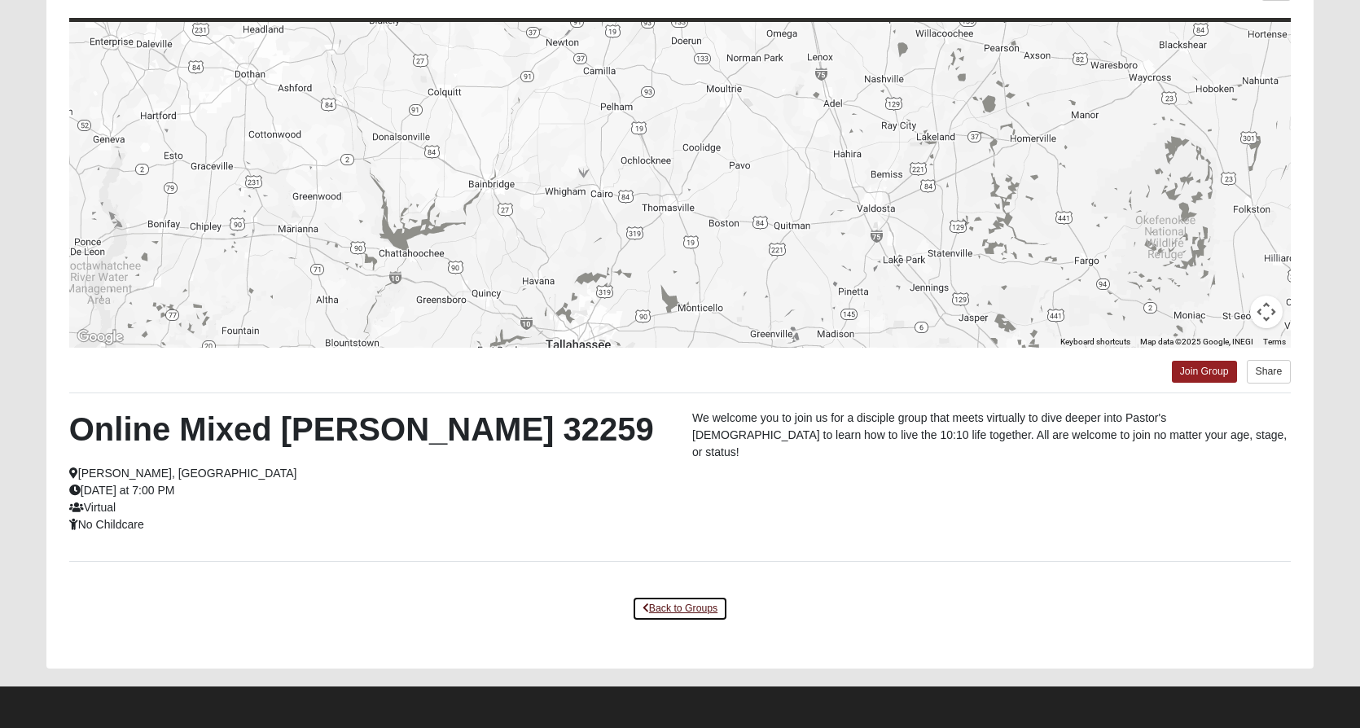
click at [679, 612] on link "Back to Groups" at bounding box center [680, 608] width 96 height 25
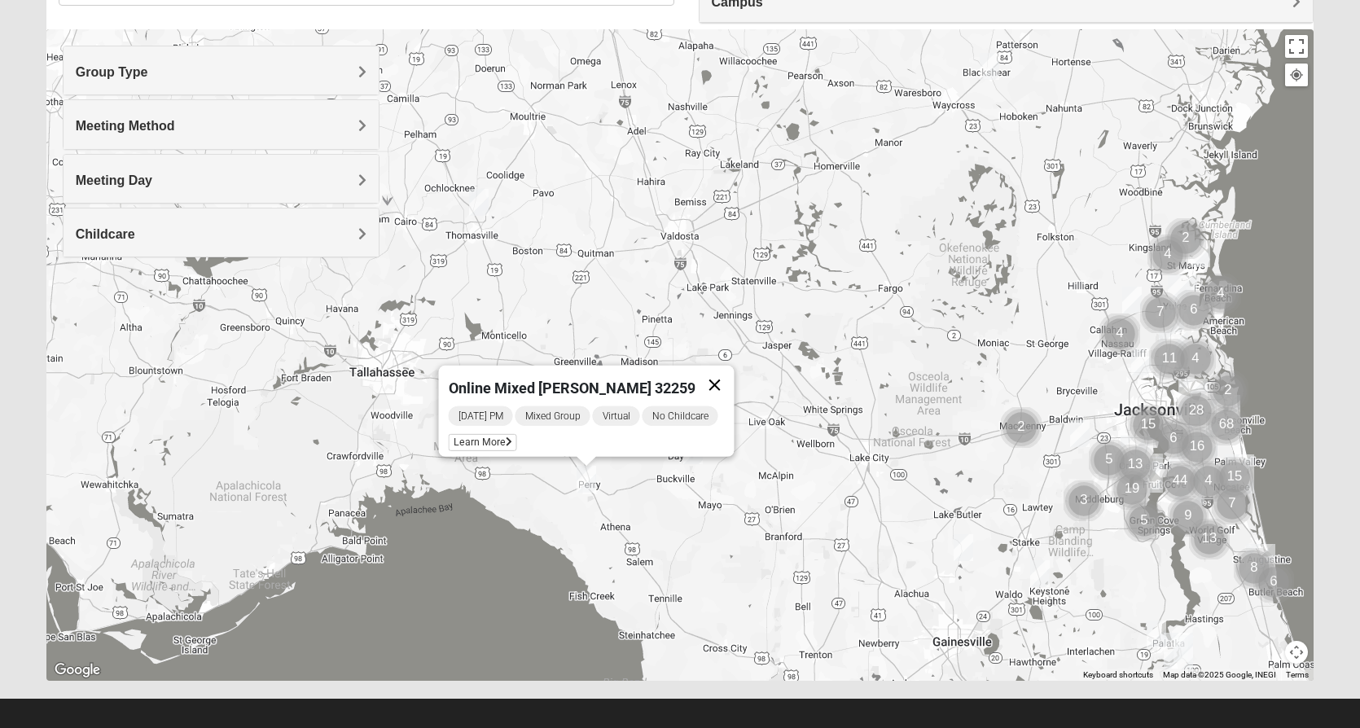
click at [713, 372] on button "Close" at bounding box center [714, 385] width 39 height 39
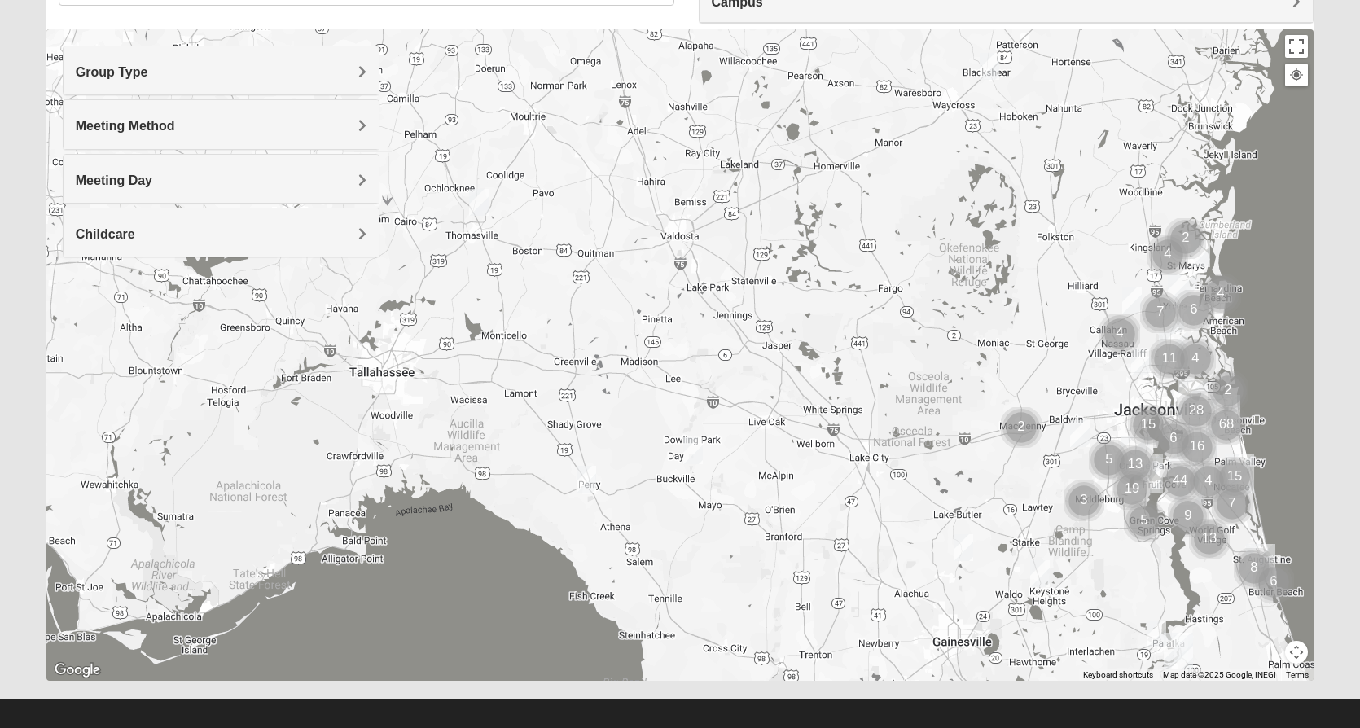
click at [471, 196] on img "Mixed Crutchfield 31757" at bounding box center [478, 202] width 33 height 40
click at [413, 160] on div "Wednesday PM Mixed Group In Person No Childcare Learn More" at bounding box center [484, 154] width 283 height 52
click at [400, 160] on icon at bounding box center [403, 165] width 7 height 10
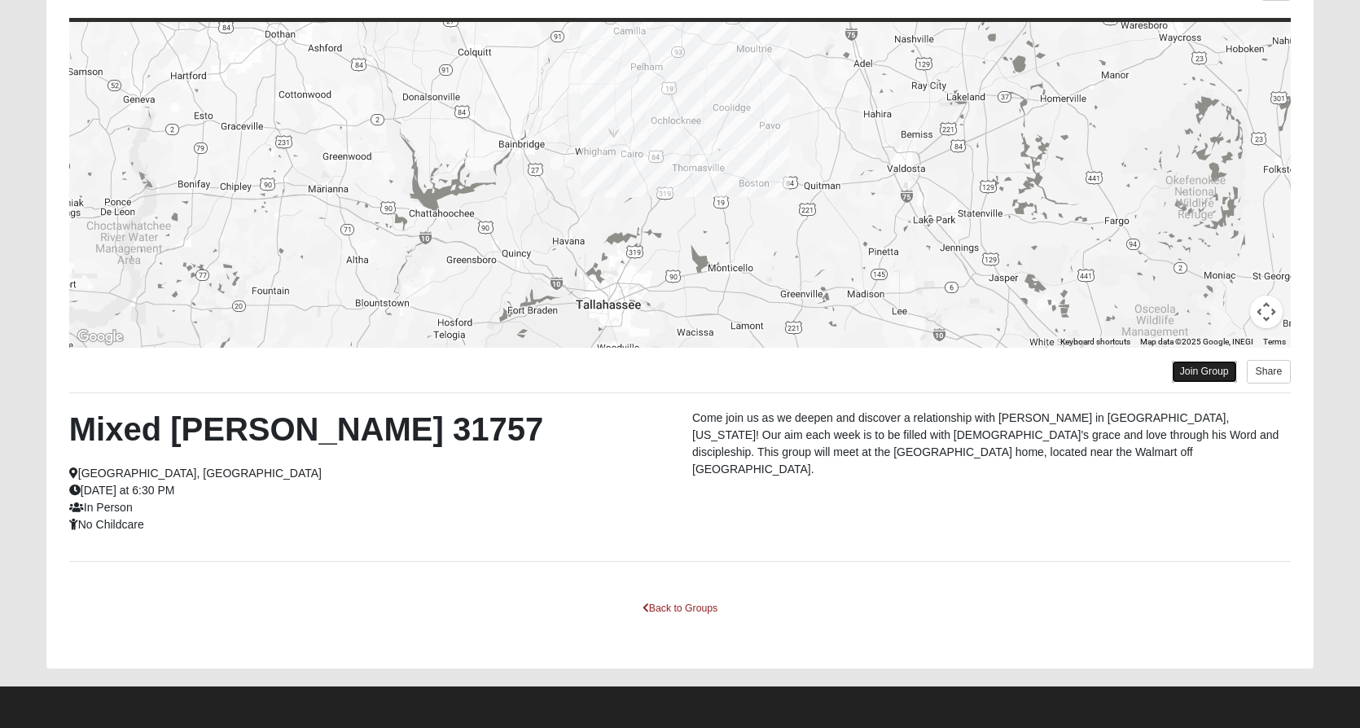
click at [1208, 378] on link "Join Group" at bounding box center [1204, 372] width 65 height 22
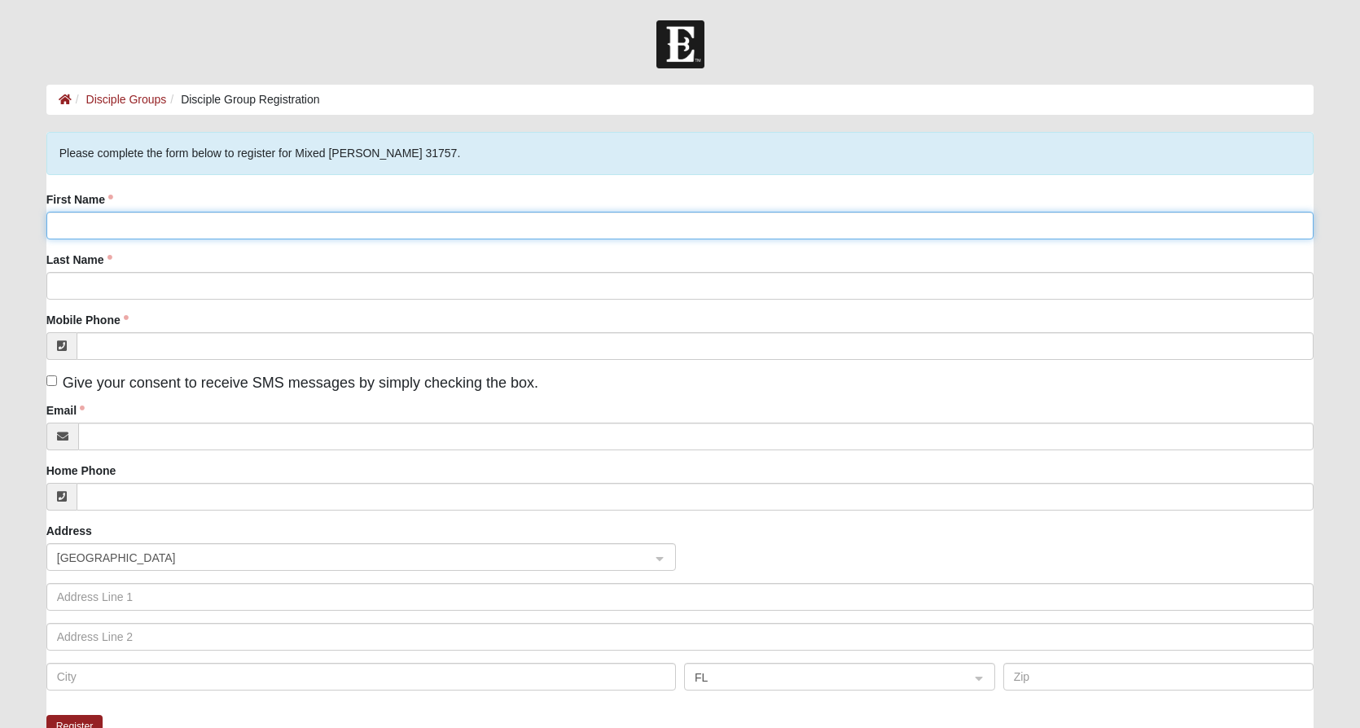
click at [166, 232] on input "First Name" at bounding box center [680, 226] width 1268 height 28
type input "Andrea"
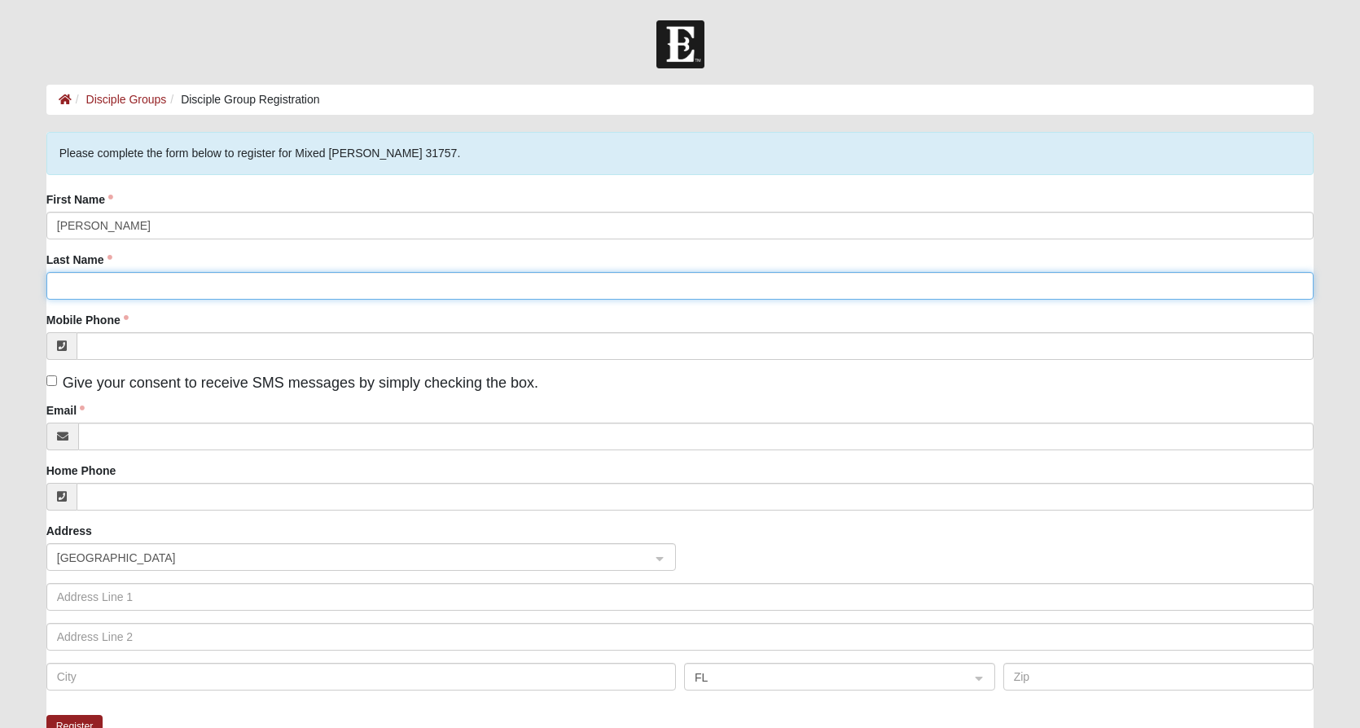
type input "Dial"
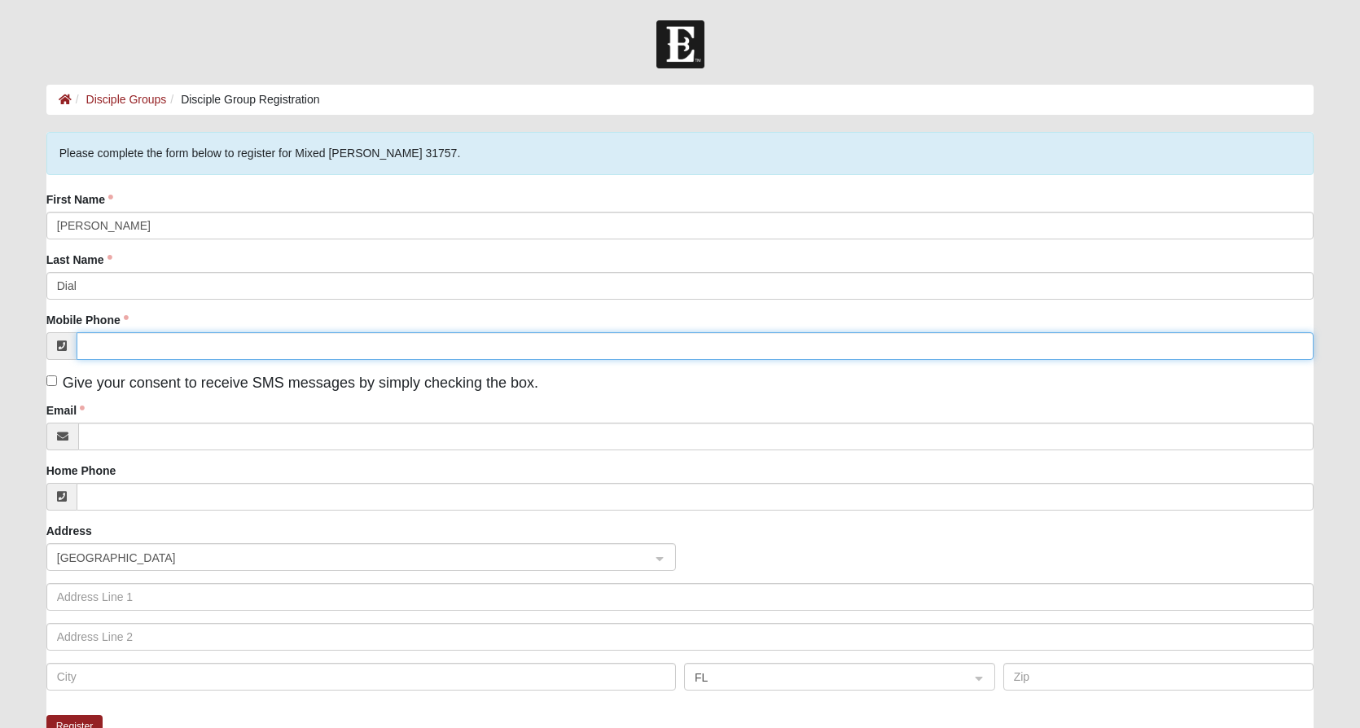
type input "(850) 228-2591"
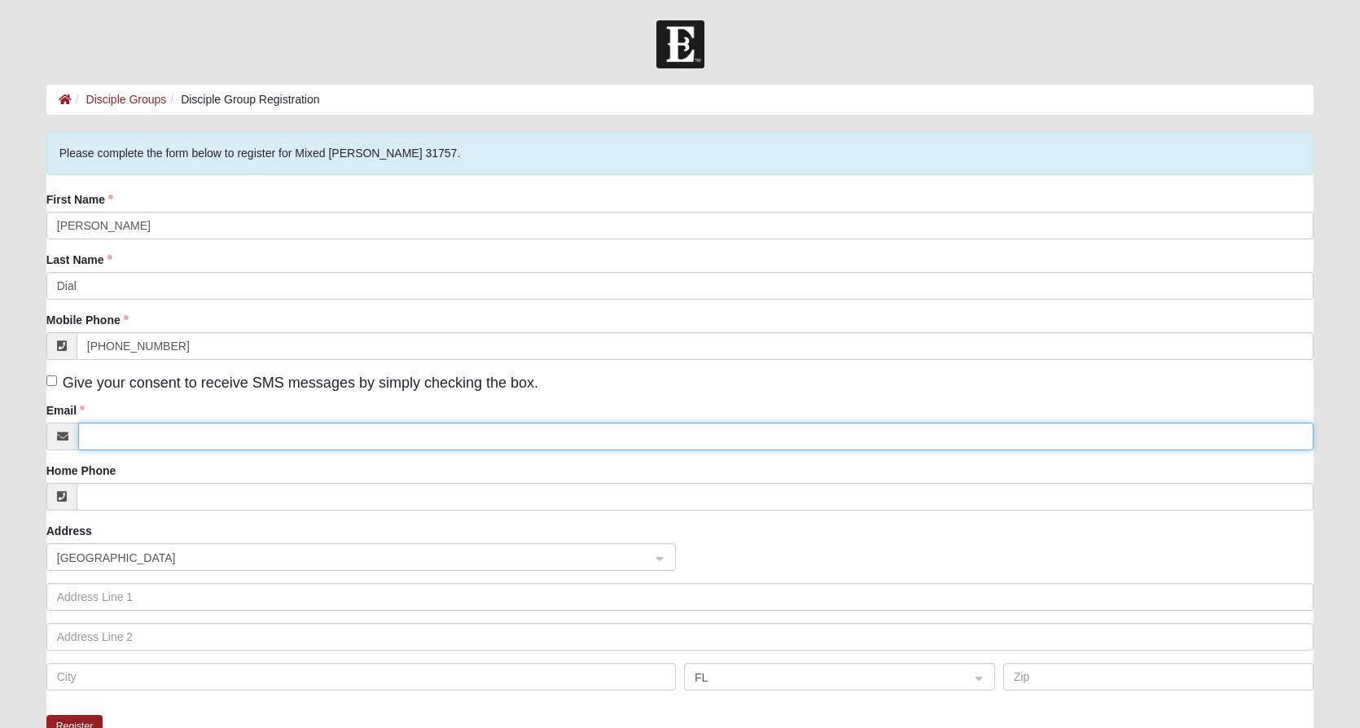
type input "adial@fsu.edu"
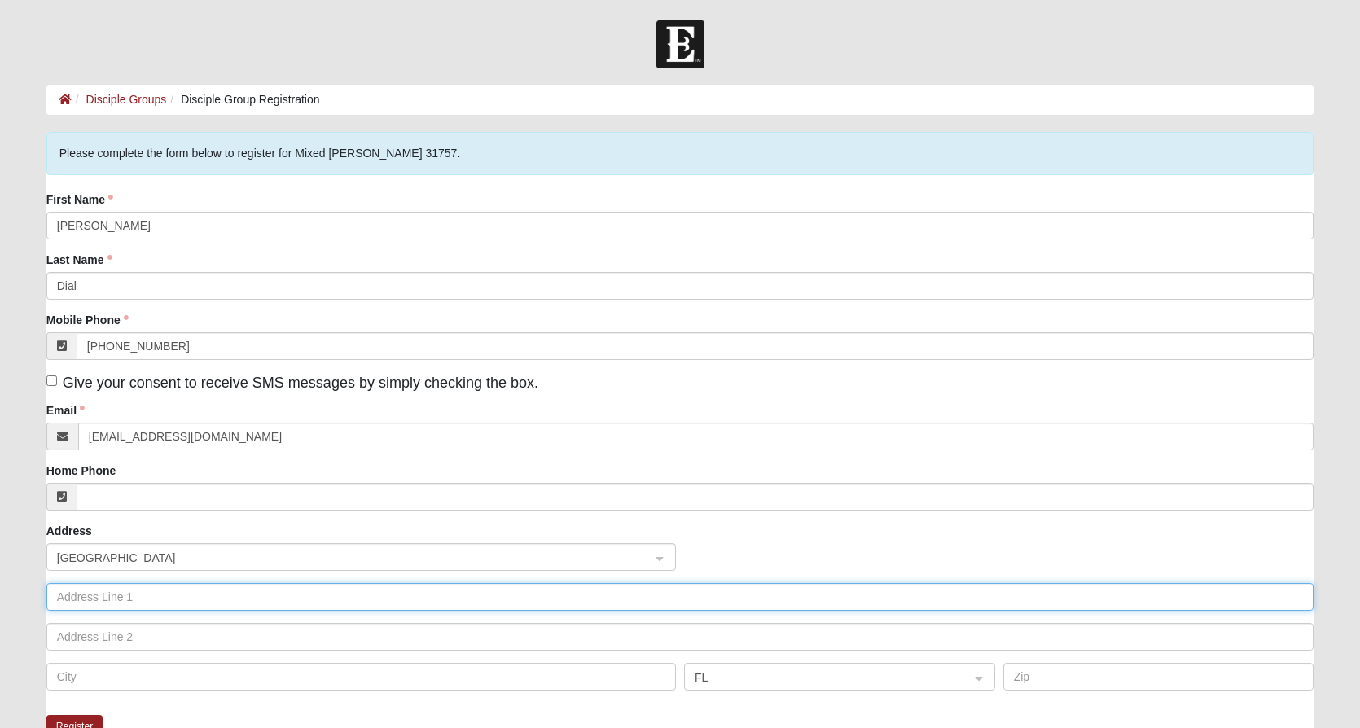
type input "9013 Tabb Lane"
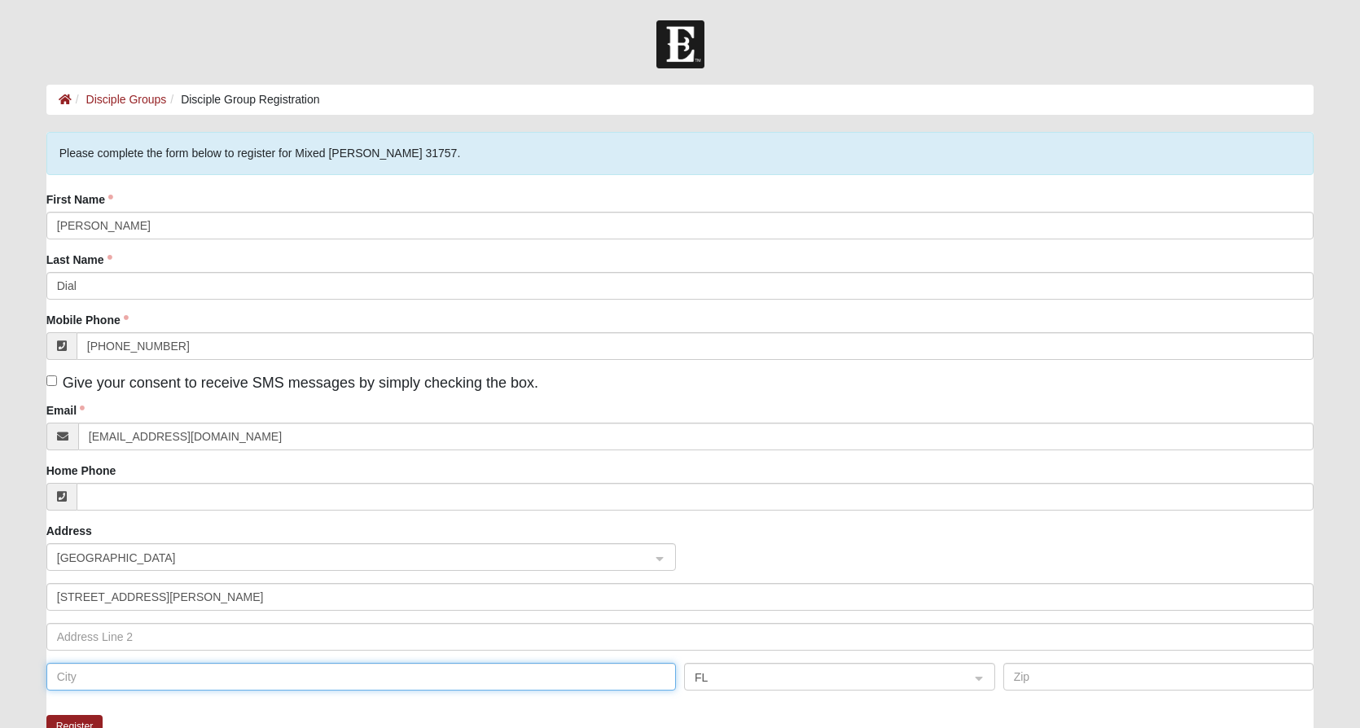
type input "Tallahassee"
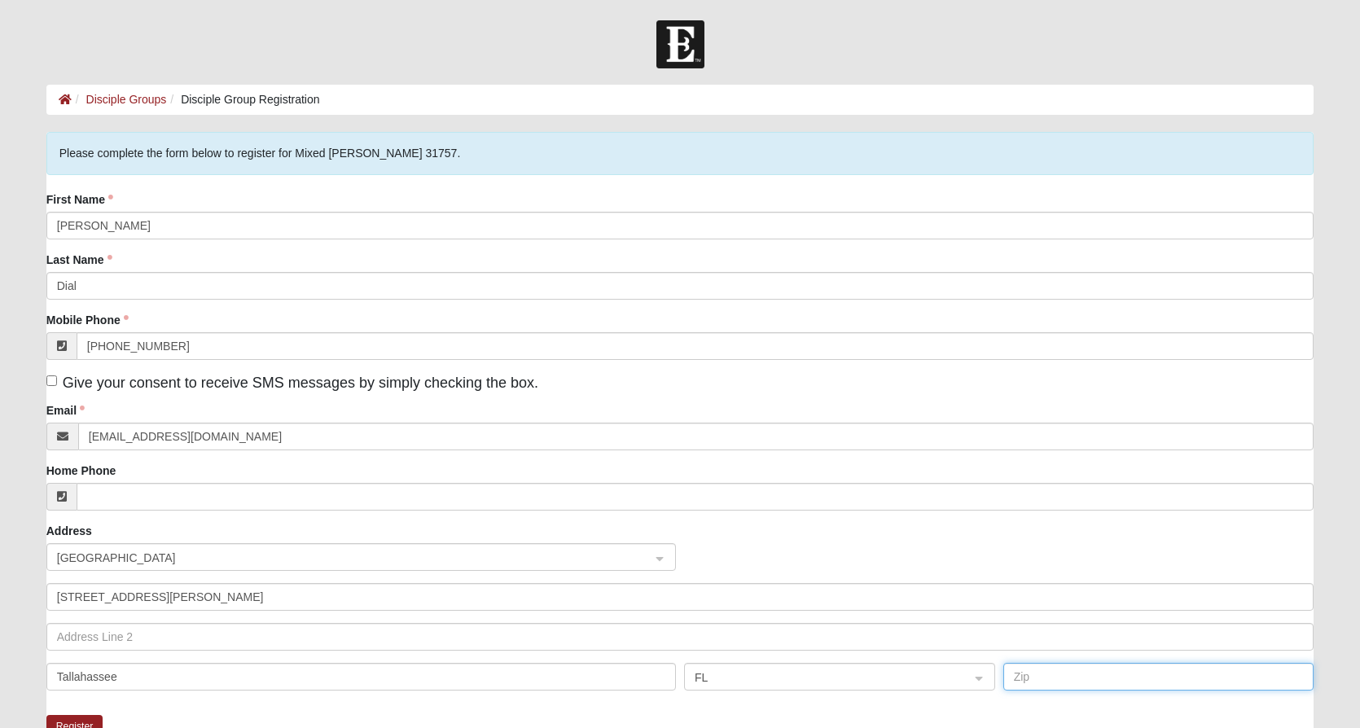
type input "32317"
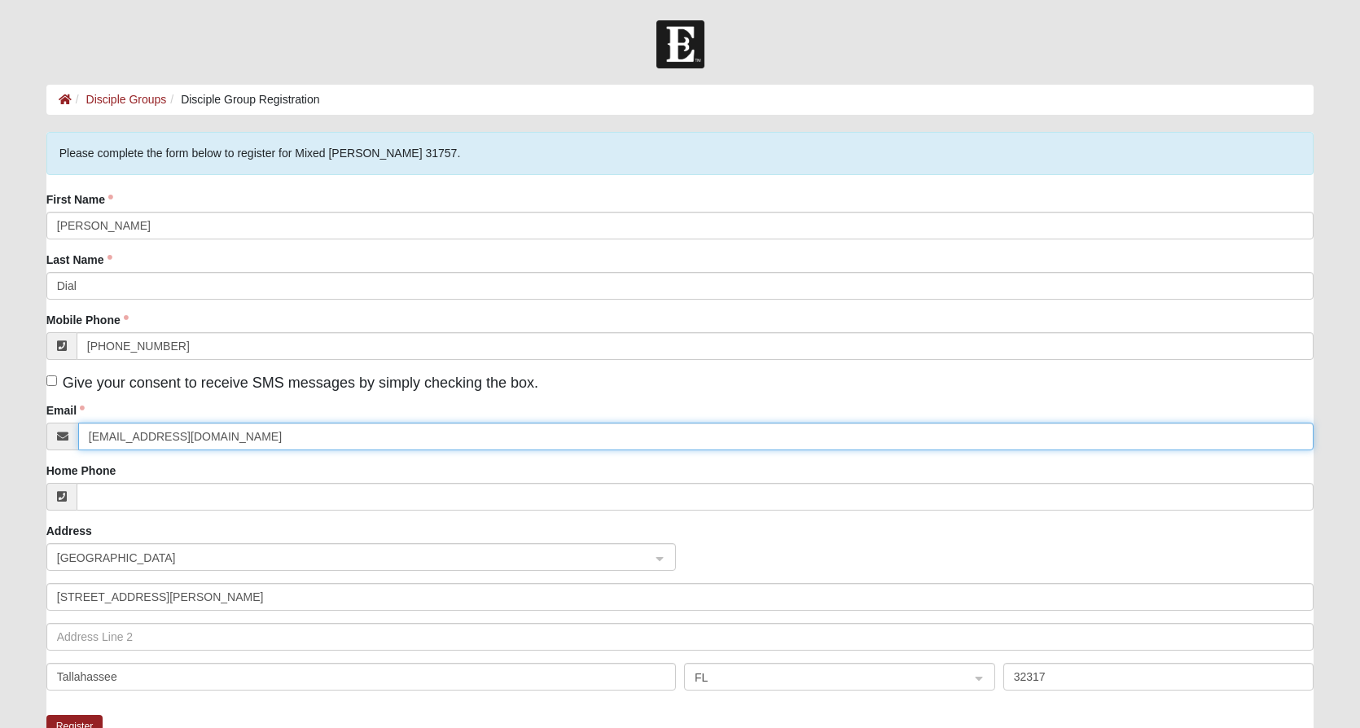
click at [252, 439] on input "adial@fsu.edu" at bounding box center [696, 437] width 1236 height 28
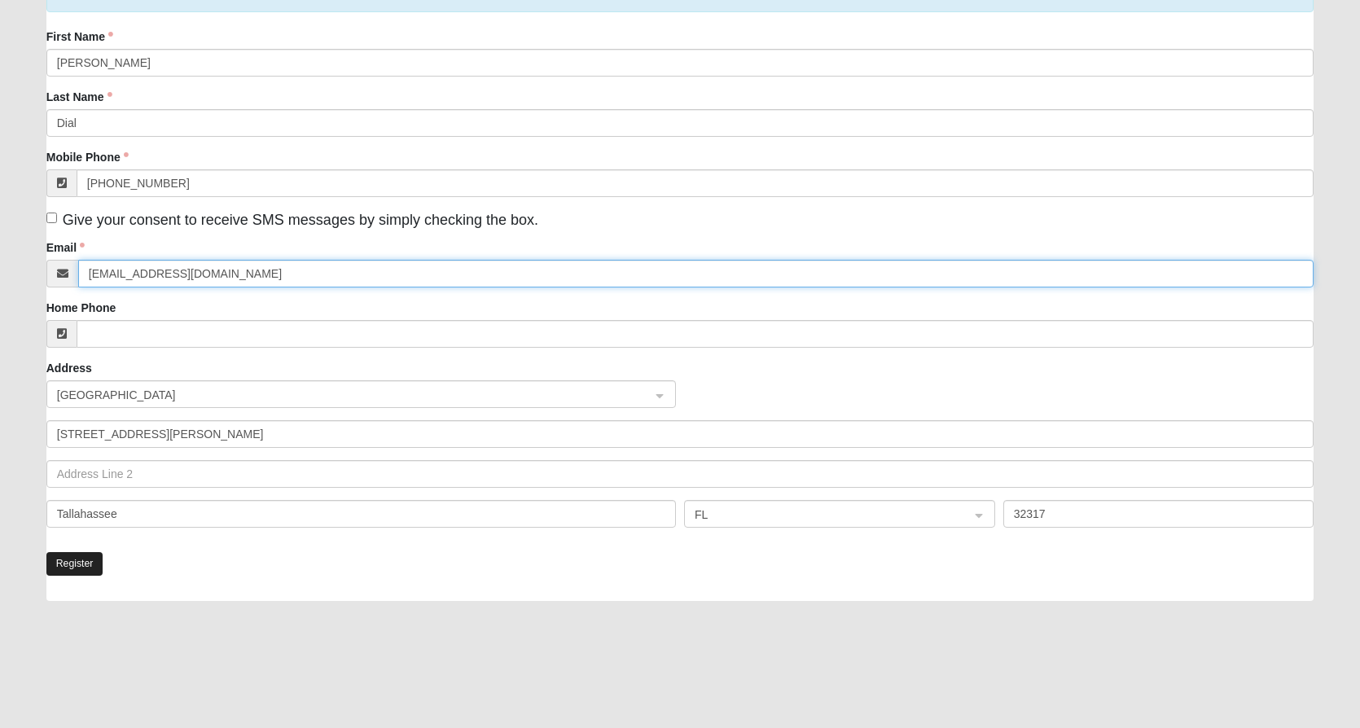
type input "adial@outlook.com"
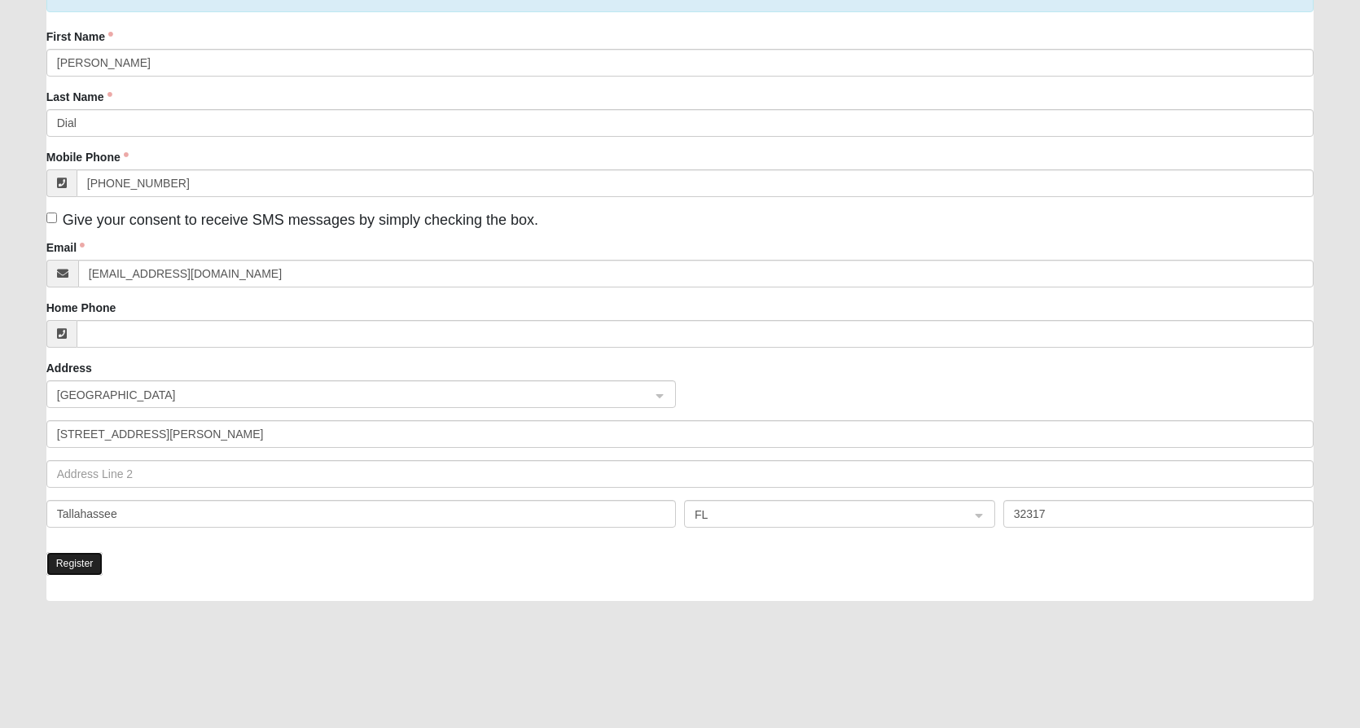
click at [69, 565] on button "Register" at bounding box center [74, 564] width 57 height 24
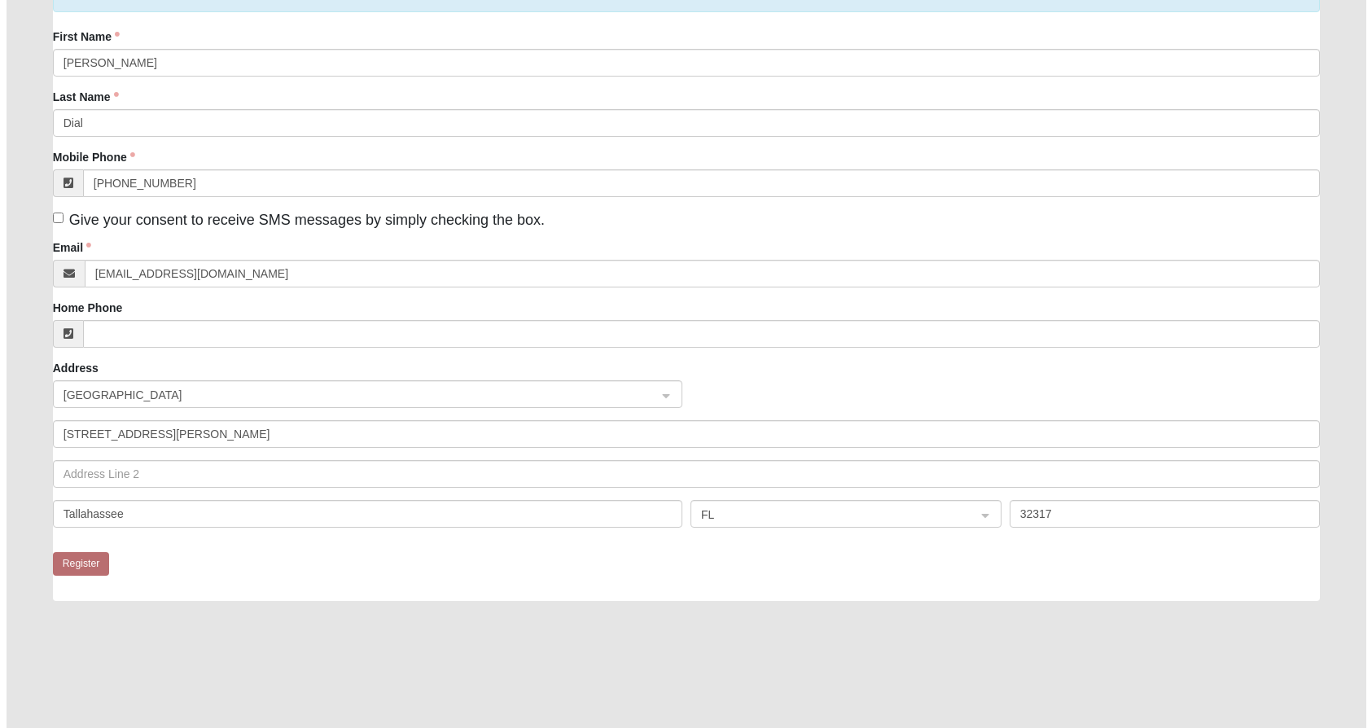
scroll to position [0, 0]
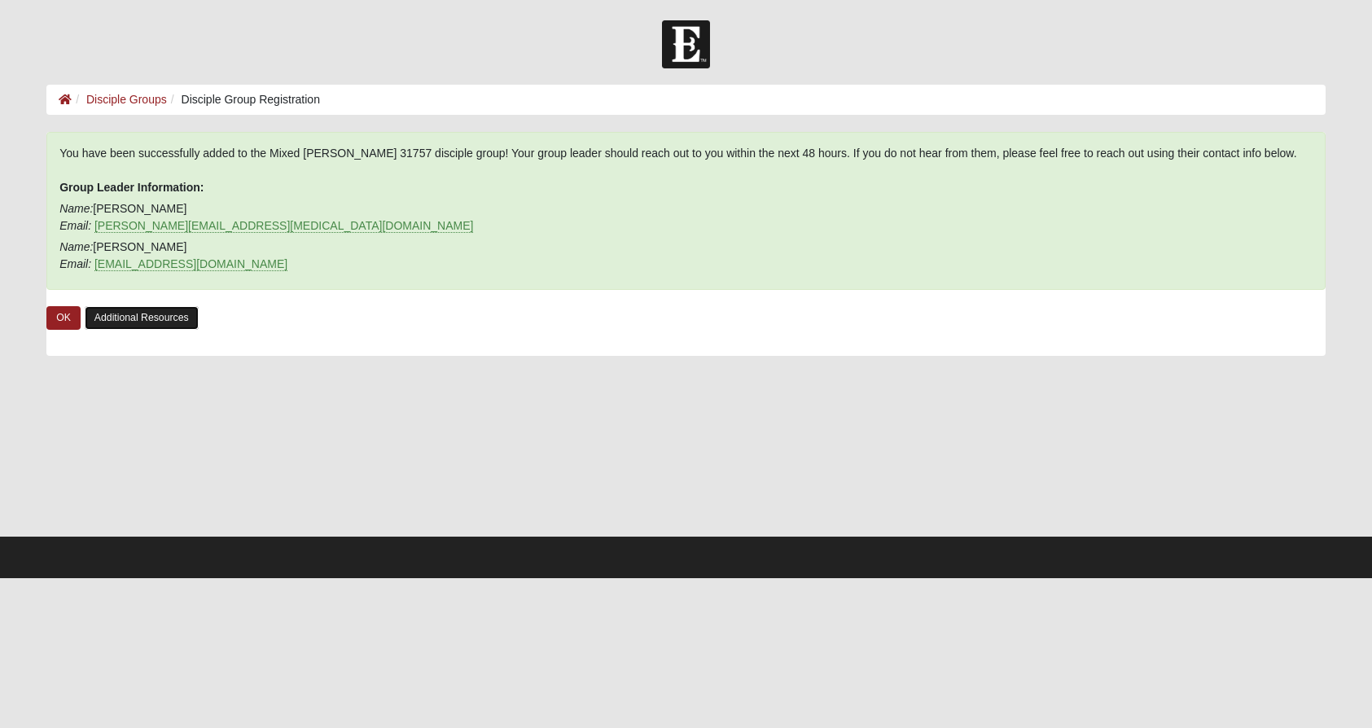
click at [148, 318] on link "Additional Resources" at bounding box center [142, 318] width 114 height 24
